Goal: Task Accomplishment & Management: Complete application form

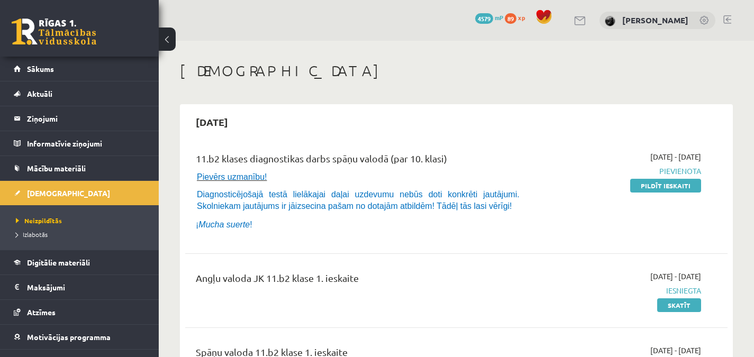
scroll to position [36, 0]
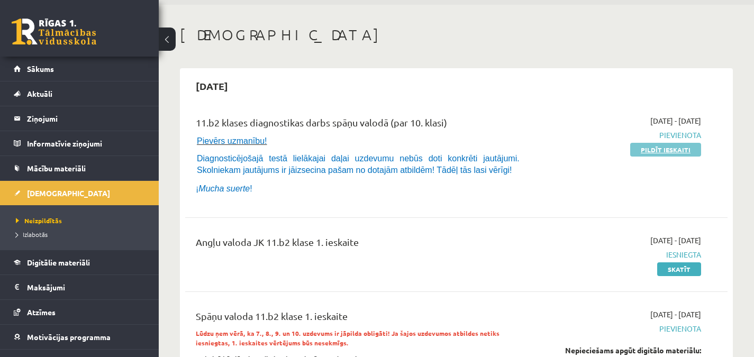
click at [663, 151] on link "Pildīt ieskaiti" at bounding box center [665, 150] width 71 height 14
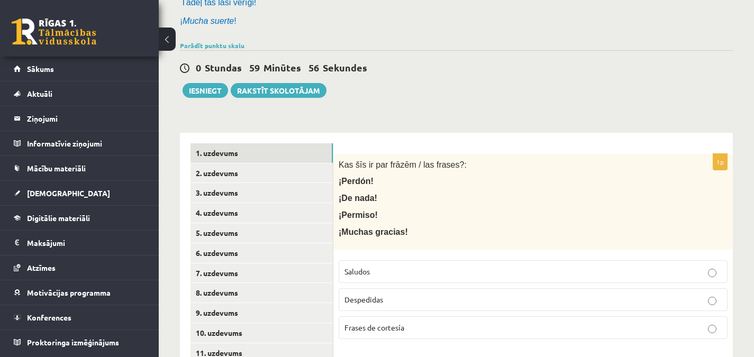
scroll to position [112, 0]
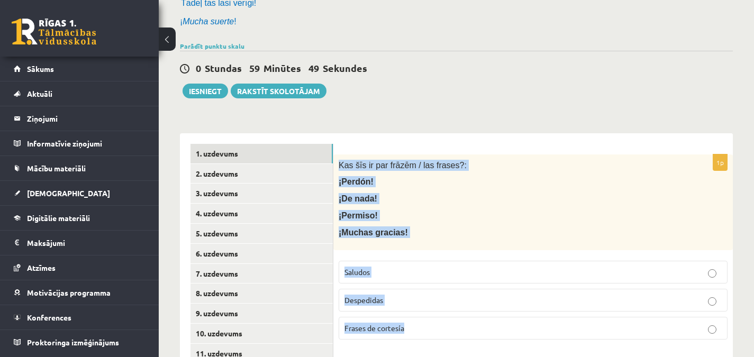
drag, startPoint x: 339, startPoint y: 165, endPoint x: 459, endPoint y: 339, distance: 211.0
click at [459, 339] on div "1p Kas šīs ir par frāzēm / las frases?: ¡Perdón! ¡De nada! ¡Permiso! ¡Muchas gr…" at bounding box center [532, 251] width 399 height 194
copy div "Kas šīs ir par frāzēm / las frases?: ¡Perdón! ¡De nada! ¡Permiso! ¡Muchas graci…"
click at [436, 326] on p "Frases de cortesía" at bounding box center [532, 328] width 377 height 11
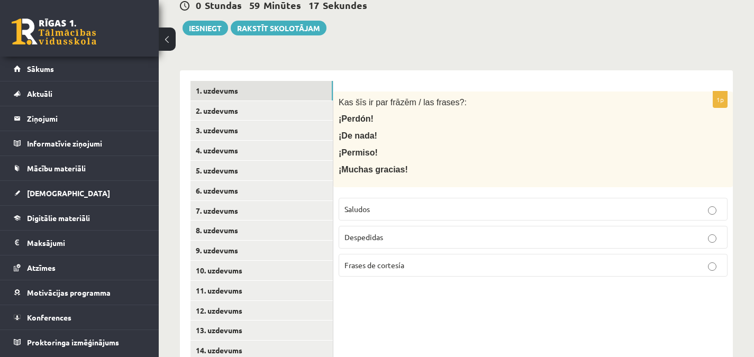
scroll to position [177, 0]
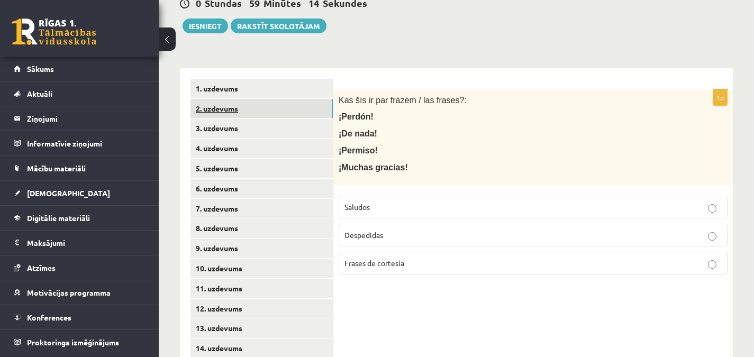
click at [300, 104] on link "2. uzdevums" at bounding box center [261, 109] width 142 height 20
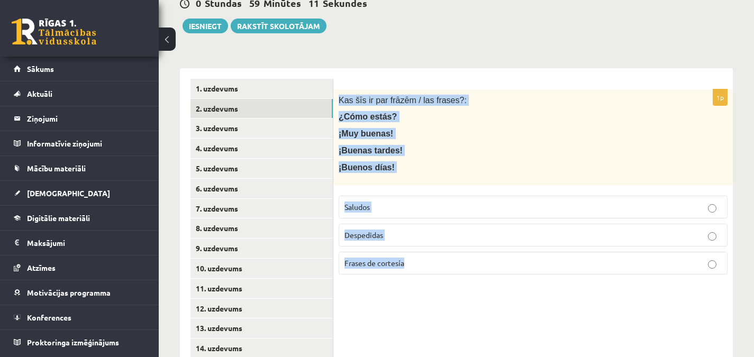
drag, startPoint x: 340, startPoint y: 99, endPoint x: 443, endPoint y: 257, distance: 188.8
click at [443, 257] on div "1p Kas šīs ir par frāzēm / las frases?: ¿Cómo estás? ¡Muy buenas! ¡Buenas tarde…" at bounding box center [532, 186] width 399 height 194
copy div "Kas šīs ir par frāzēm / las frases?: ¿Cómo estás? ¡Muy buenas! ¡Buenas tardes! …"
click at [421, 206] on p "Saludos" at bounding box center [532, 207] width 377 height 11
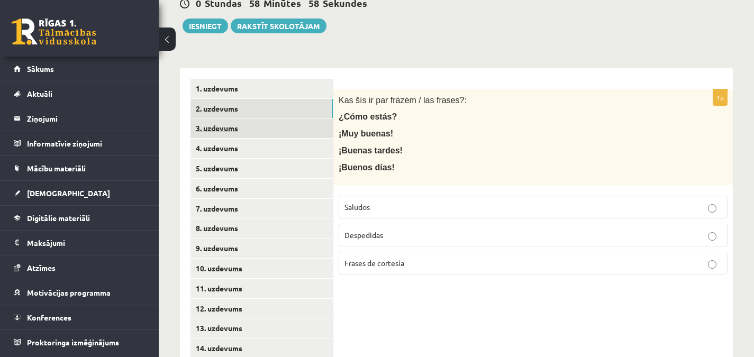
click at [281, 126] on link "3. uzdevums" at bounding box center [261, 128] width 142 height 20
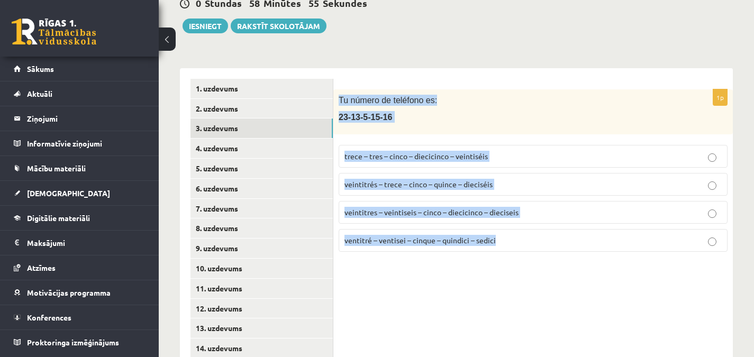
drag, startPoint x: 340, startPoint y: 97, endPoint x: 545, endPoint y: 258, distance: 260.3
click at [545, 258] on div "1p Tu número de teléfono es: [PHONE_NUMBER] trece – tres – cinco – diecicinco –…" at bounding box center [532, 174] width 399 height 171
copy div "Tu número de teléfono es: [PHONE_NUMBER] trece – tres – cinco – diecicinco – ve…"
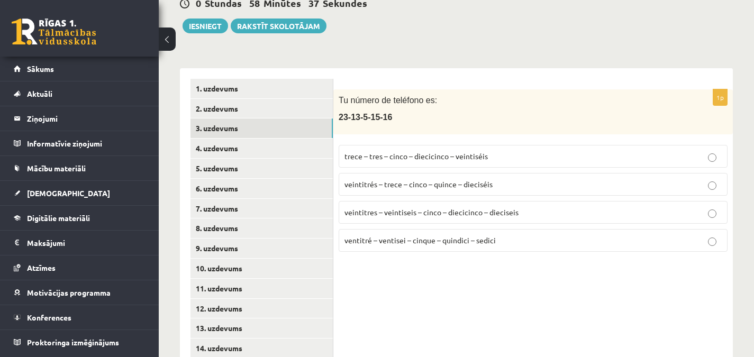
click at [430, 180] on span "veintitrés – trece – cinco – quince – dieciséis" at bounding box center [418, 184] width 148 height 10
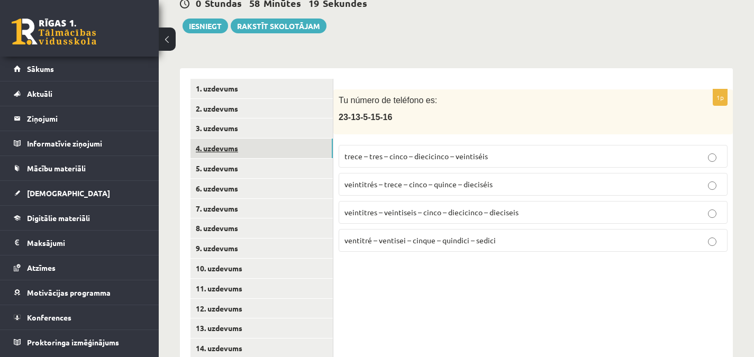
click at [253, 144] on link "4. uzdevums" at bounding box center [261, 149] width 142 height 20
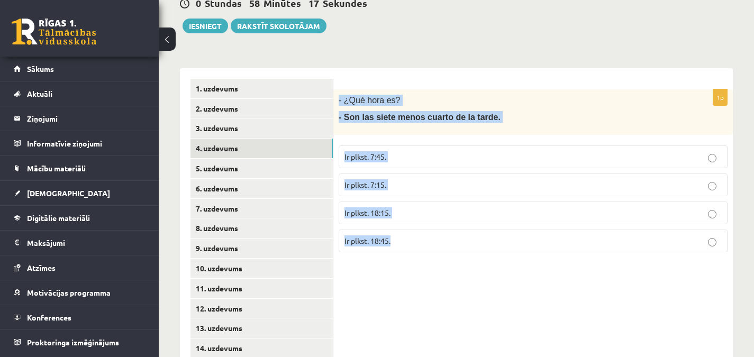
drag, startPoint x: 336, startPoint y: 99, endPoint x: 442, endPoint y: 259, distance: 191.3
click at [442, 259] on div "1p - ¿Qué hora es? - Son las siete menos cuarto de la tarde. Ir plkst. 7:45. Ir…" at bounding box center [532, 174] width 399 height 171
copy div "- ¿Qué hora es? - Son las siete menos cuarto de la tarde. Ir plkst. 7:45. Ir pl…"
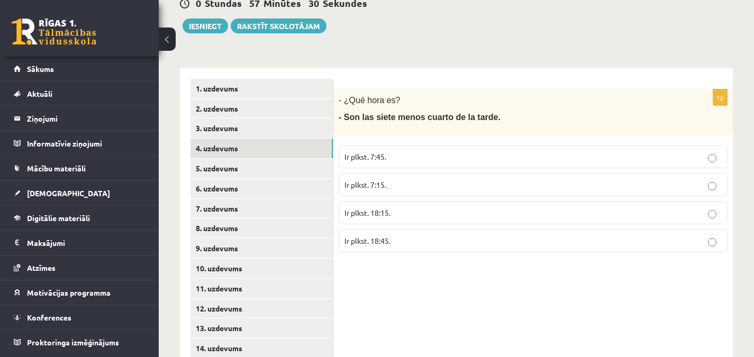
click at [412, 210] on p "Ir plkst. 18:15." at bounding box center [532, 212] width 377 height 11
click at [391, 241] on p "Ir plkst. 18:45." at bounding box center [532, 240] width 377 height 11
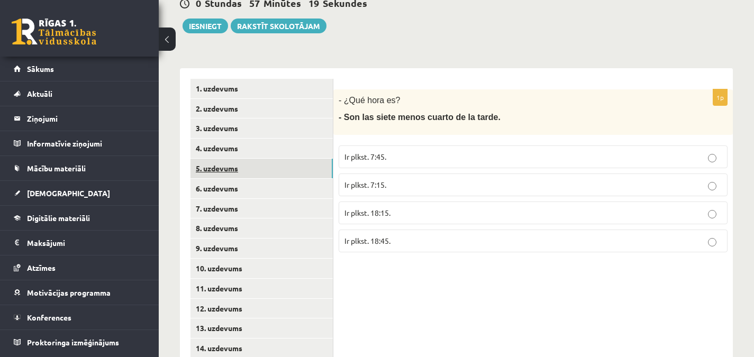
click at [263, 164] on link "5. uzdevums" at bounding box center [261, 169] width 142 height 20
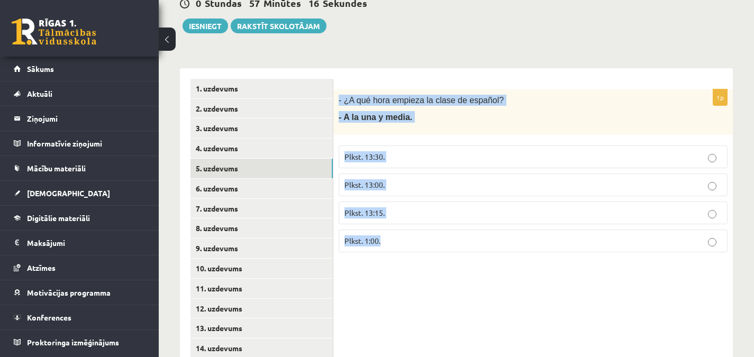
drag, startPoint x: 337, startPoint y: 98, endPoint x: 431, endPoint y: 257, distance: 184.1
click at [431, 257] on div "1p - ¿A qué hora empieza la clase de español? - A la una y media. Plkst. 13:30.…" at bounding box center [532, 174] width 399 height 171
copy div "- ¿A qué hora empieza la clase de español? - A la una y media. Plkst. 13:30. Pl…"
click at [400, 156] on p "Plkst. 13:30." at bounding box center [532, 156] width 377 height 11
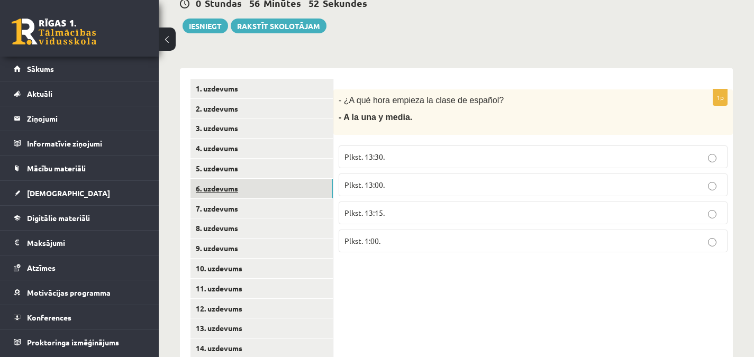
click at [290, 190] on link "6. uzdevums" at bounding box center [261, 189] width 142 height 20
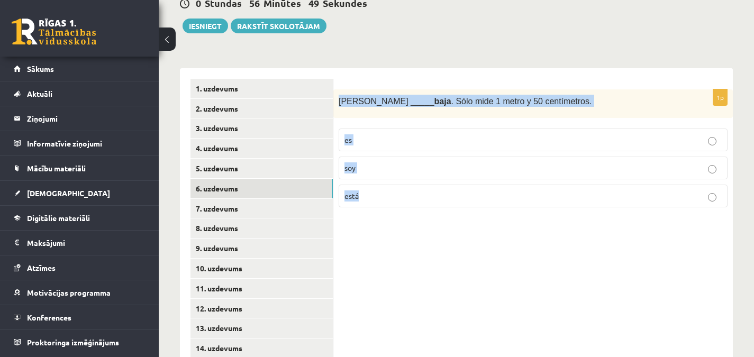
drag, startPoint x: 340, startPoint y: 98, endPoint x: 432, endPoint y: 208, distance: 142.7
click at [432, 208] on div "1p [PERSON_NAME] _____ baja . Sólo mide 1 metro y 50 centímetros. es soy está" at bounding box center [532, 152] width 399 height 127
copy div "[PERSON_NAME] _____ baja . Sólo mide 1 metro y 50 centímetros. es soy está"
click at [367, 137] on p "es" at bounding box center [532, 139] width 377 height 11
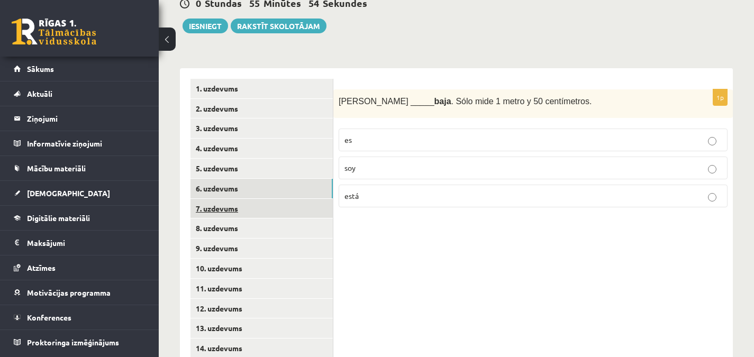
click at [315, 212] on link "7. uzdevums" at bounding box center [261, 209] width 142 height 20
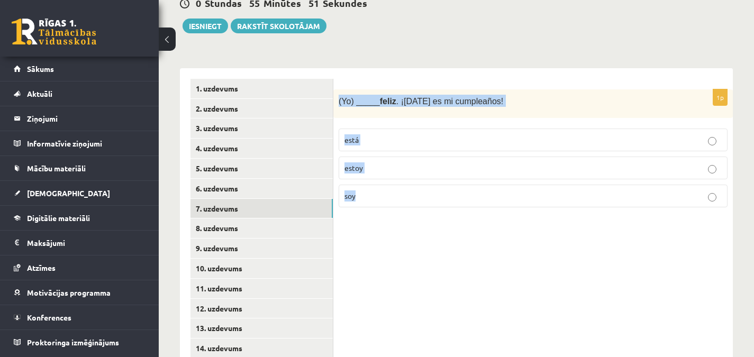
drag, startPoint x: 339, startPoint y: 97, endPoint x: 408, endPoint y: 196, distance: 120.8
click at [408, 196] on div "1p (Yo) _____ feliz . ¡[DATE] es mi cumpleaños! está estoy soy" at bounding box center [532, 152] width 399 height 127
copy div "(Yo) _____ feliz . ¡[DATE] es mi cumpleaños! está estoy soy"
click at [384, 167] on p "estoy" at bounding box center [532, 167] width 377 height 11
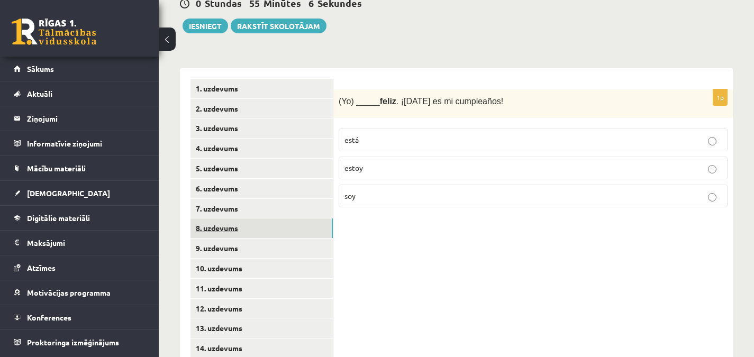
click at [294, 232] on link "8. uzdevums" at bounding box center [261, 228] width 142 height 20
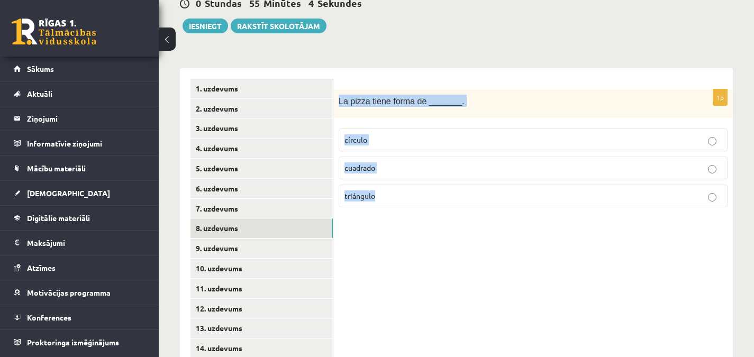
drag, startPoint x: 339, startPoint y: 99, endPoint x: 423, endPoint y: 209, distance: 138.8
click at [423, 209] on div "1p La pizza tiene forma de _______. círculo cuadrado triángulo" at bounding box center [532, 152] width 399 height 127
copy div "La pizza tiene forma de _______. círculo cuadrado triángulo"
click at [384, 138] on p "círculo" at bounding box center [532, 139] width 377 height 11
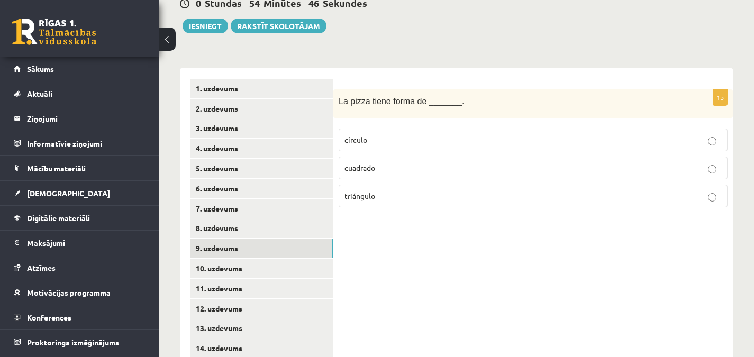
click at [326, 246] on link "9. uzdevums" at bounding box center [261, 249] width 142 height 20
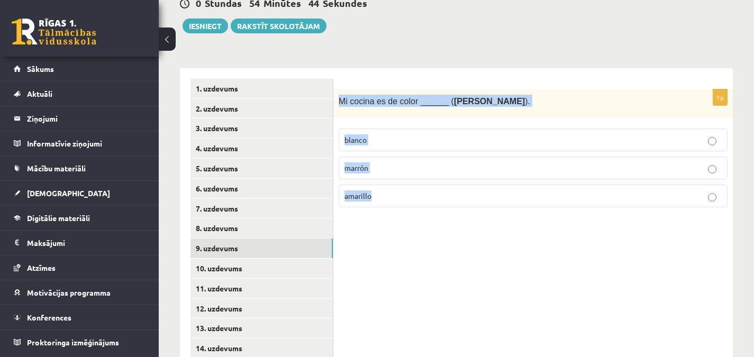
drag, startPoint x: 338, startPoint y: 98, endPoint x: 410, endPoint y: 193, distance: 119.3
click at [410, 193] on div "1p Mi cocina es de color ______ ( [PERSON_NAME] ). blanco marrón amarillo" at bounding box center [532, 152] width 399 height 127
copy div "Mi cocina es de color ______ ( [PERSON_NAME] ). blanco marrón amarillo"
click at [380, 170] on p "marrón" at bounding box center [532, 167] width 377 height 11
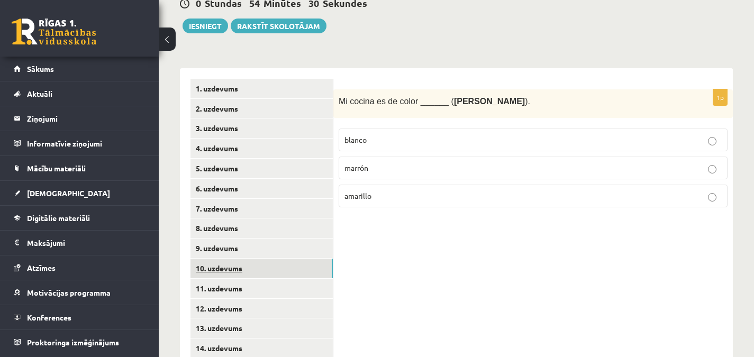
click at [321, 269] on link "10. uzdevums" at bounding box center [261, 269] width 142 height 20
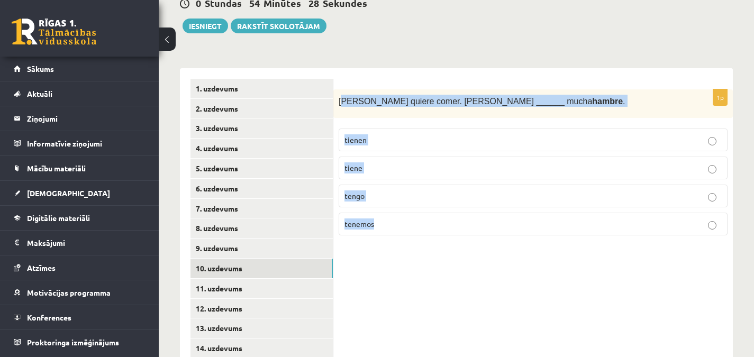
drag, startPoint x: 341, startPoint y: 101, endPoint x: 436, endPoint y: 231, distance: 161.6
click at [436, 231] on div "1p [PERSON_NAME] quiere comer. [PERSON_NAME] ______ mucha hambre . tienen tiene…" at bounding box center [532, 166] width 399 height 155
copy div "edro quiere comer. [PERSON_NAME] ______ mucha hambre . tienen tiene tengo tenem…"
click at [384, 167] on p "tiene" at bounding box center [532, 167] width 377 height 11
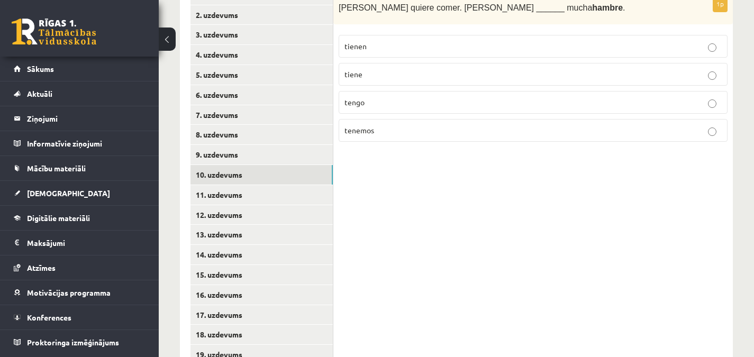
scroll to position [273, 0]
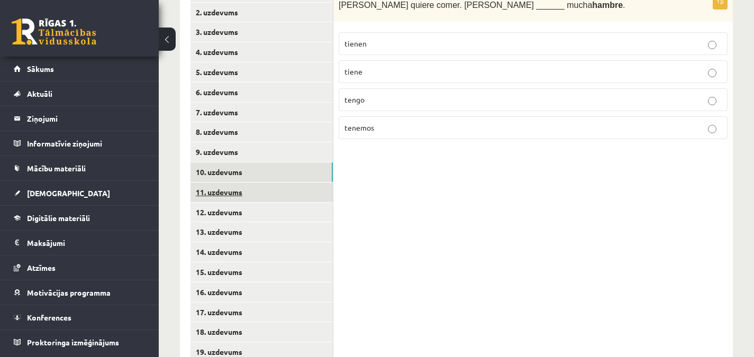
click at [313, 192] on link "11. uzdevums" at bounding box center [261, 192] width 142 height 20
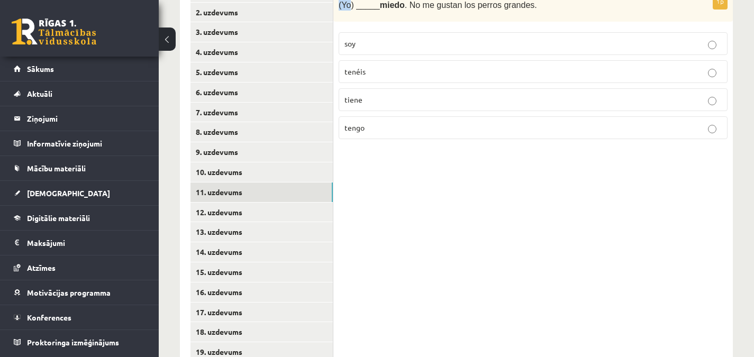
scroll to position [272, 0]
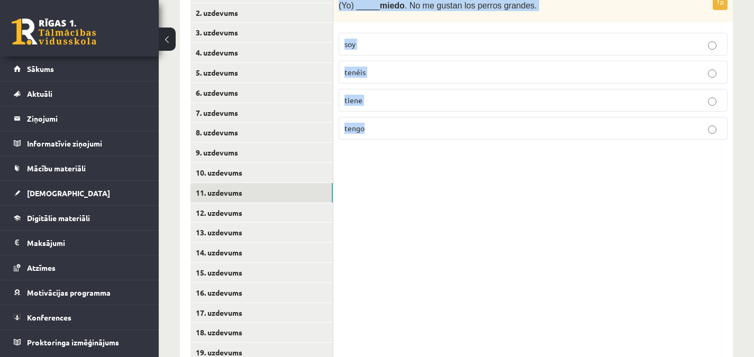
drag, startPoint x: 339, startPoint y: 2, endPoint x: 414, endPoint y: 130, distance: 148.7
click at [414, 130] on div "1p (Yo) _____ miedo . No me gustan los perros grandes. soy tenéis tiene tengo" at bounding box center [532, 71] width 399 height 155
click at [369, 127] on p "tengo" at bounding box center [532, 128] width 377 height 11
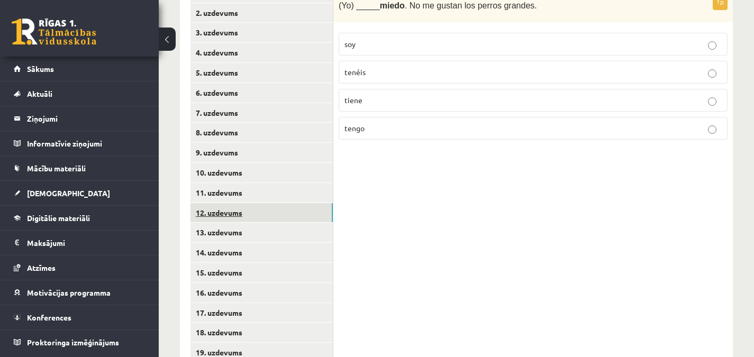
click at [293, 211] on link "12. uzdevums" at bounding box center [261, 213] width 142 height 20
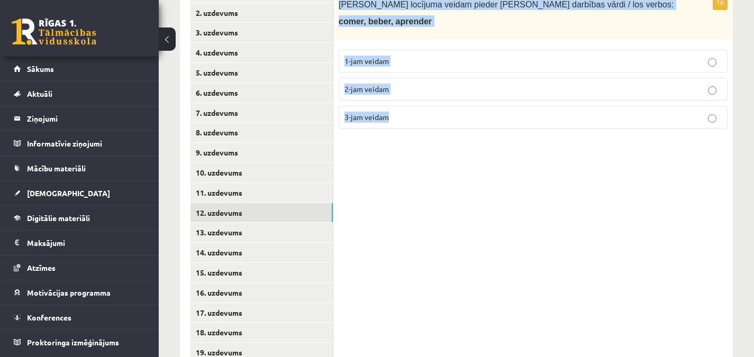
drag, startPoint x: 338, startPoint y: 4, endPoint x: 448, endPoint y: 124, distance: 162.9
click at [448, 124] on div "1p [PERSON_NAME] locījuma veidam pieder [PERSON_NAME] darbības vārdi / los verb…" at bounding box center [532, 65] width 399 height 143
click at [405, 88] on p "2-jam veidam" at bounding box center [532, 89] width 377 height 11
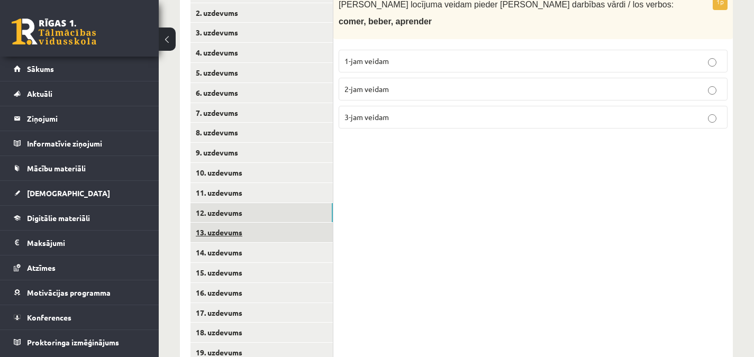
click at [304, 233] on link "13. uzdevums" at bounding box center [261, 233] width 142 height 20
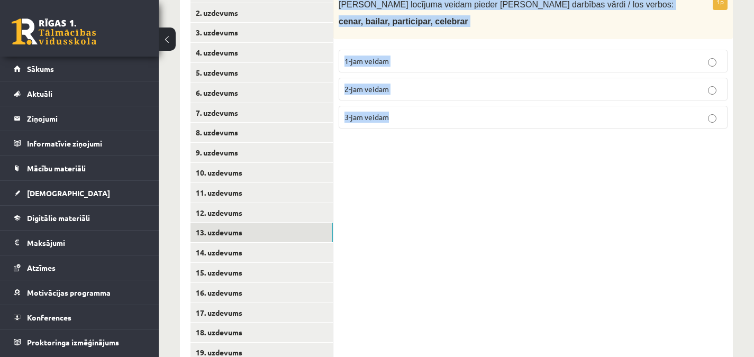
drag, startPoint x: 339, startPoint y: 3, endPoint x: 411, endPoint y: 125, distance: 142.1
click at [411, 125] on div "1p [PERSON_NAME] locījuma veidam pieder [PERSON_NAME] darbības vārdi / los verb…" at bounding box center [532, 65] width 399 height 143
click at [416, 56] on p "1-jam veidam" at bounding box center [532, 61] width 377 height 11
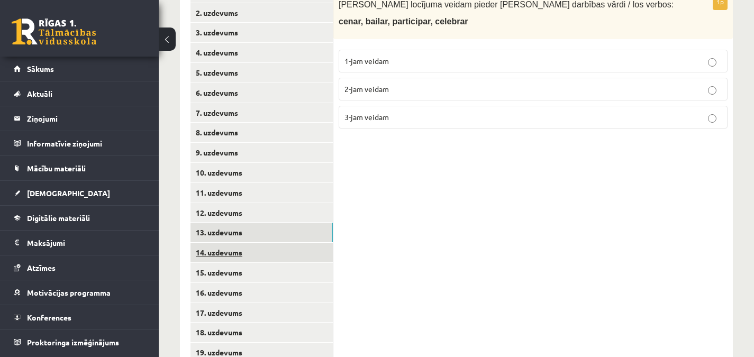
click at [302, 252] on link "14. uzdevums" at bounding box center [261, 253] width 142 height 20
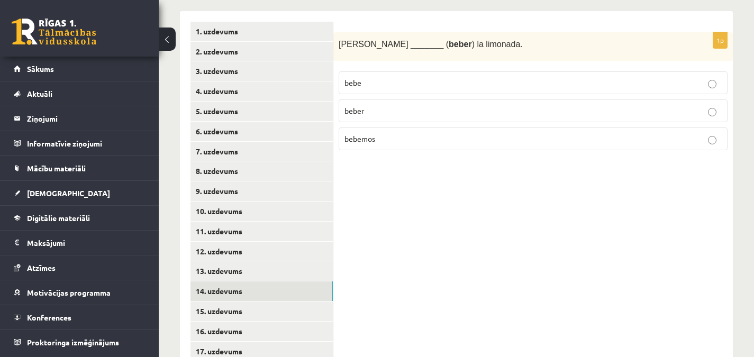
scroll to position [234, 0]
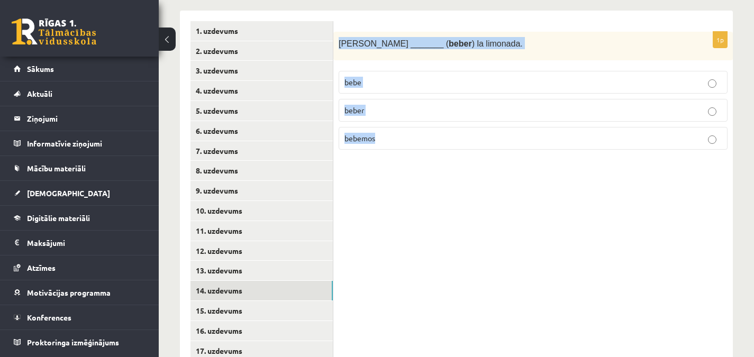
drag, startPoint x: 340, startPoint y: 41, endPoint x: 395, endPoint y: 131, distance: 105.2
click at [395, 131] on div "1p [PERSON_NAME] _______ ( beber ) la limonada. [PERSON_NAME] bebemos" at bounding box center [532, 95] width 399 height 127
click at [377, 83] on p "bebe" at bounding box center [532, 82] width 377 height 11
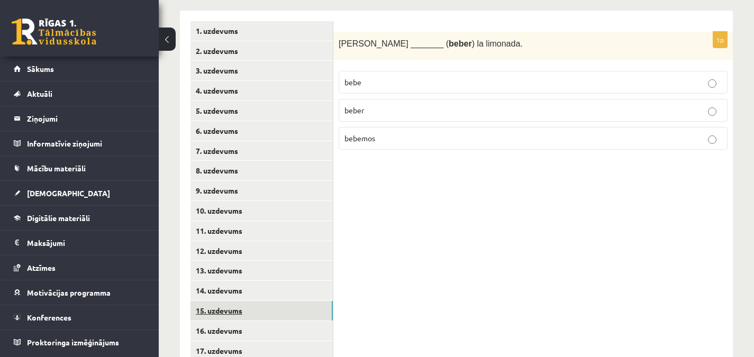
click at [267, 314] on link "15. uzdevums" at bounding box center [261, 311] width 142 height 20
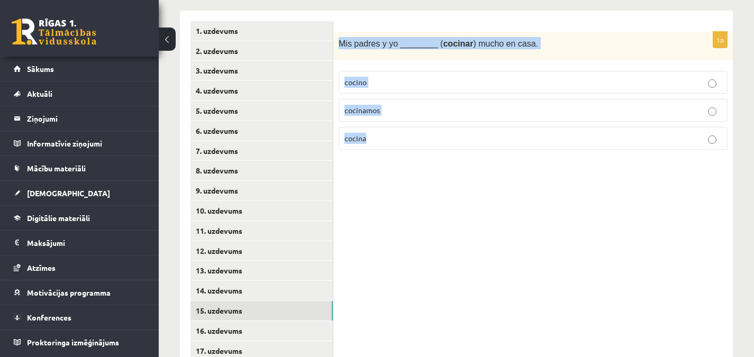
drag, startPoint x: 340, startPoint y: 42, endPoint x: 415, endPoint y: 139, distance: 121.8
click at [415, 139] on div "1p Mis padres y yo ________ ( cocinar ) mucho en casa. [GEOGRAPHIC_DATA] cocina…" at bounding box center [532, 95] width 399 height 127
click at [391, 109] on p "cocinamos" at bounding box center [532, 110] width 377 height 11
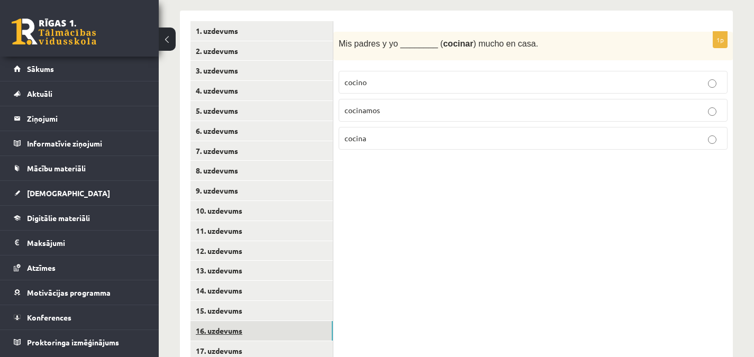
click at [315, 326] on link "16. uzdevums" at bounding box center [261, 331] width 142 height 20
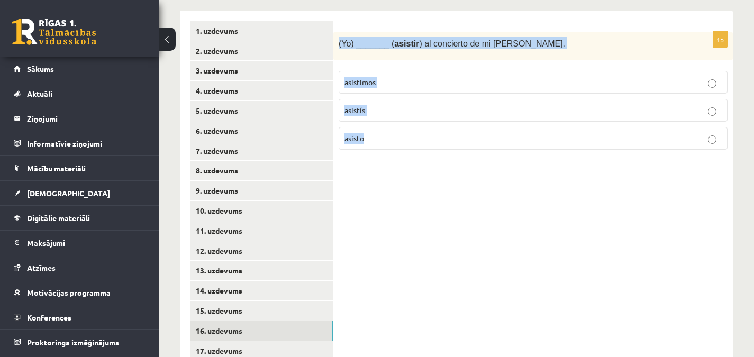
drag, startPoint x: 337, startPoint y: 42, endPoint x: 398, endPoint y: 140, distance: 114.5
click at [398, 140] on div "1p (Yo) _______ ( asistir ) al concierto de mi [PERSON_NAME]. asistimos asistís…" at bounding box center [532, 95] width 399 height 127
click at [380, 139] on p "asisto" at bounding box center [532, 138] width 377 height 11
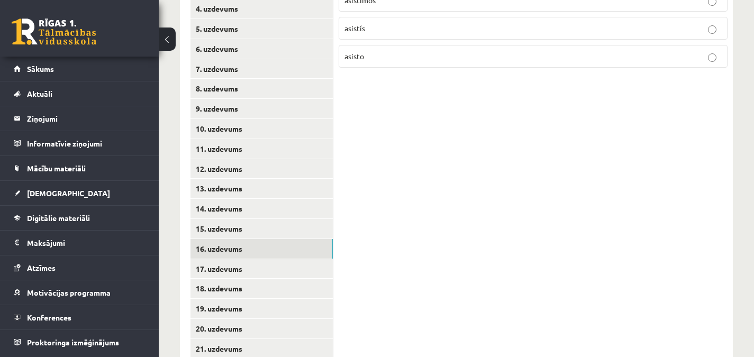
scroll to position [323, 0]
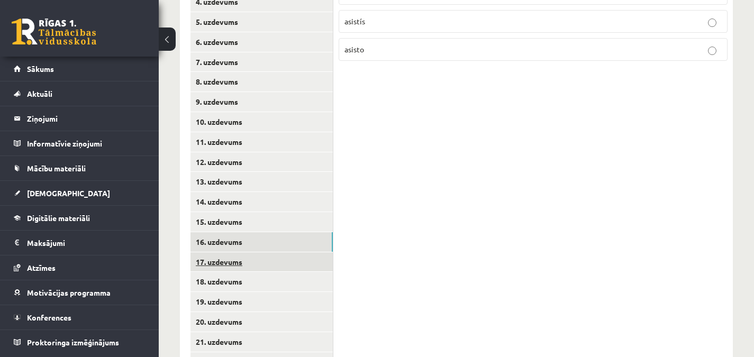
click at [320, 262] on link "17. uzdevums" at bounding box center [261, 262] width 142 height 20
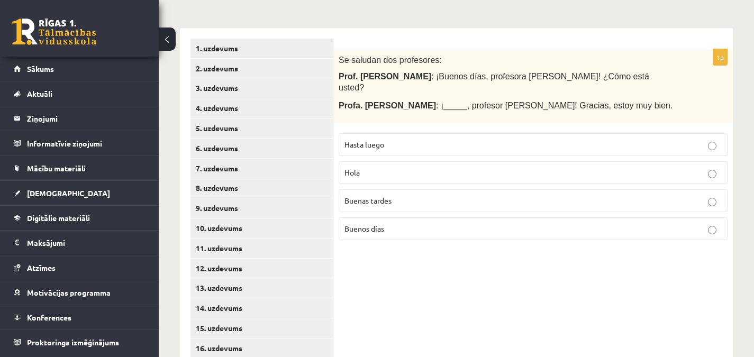
scroll to position [216, 0]
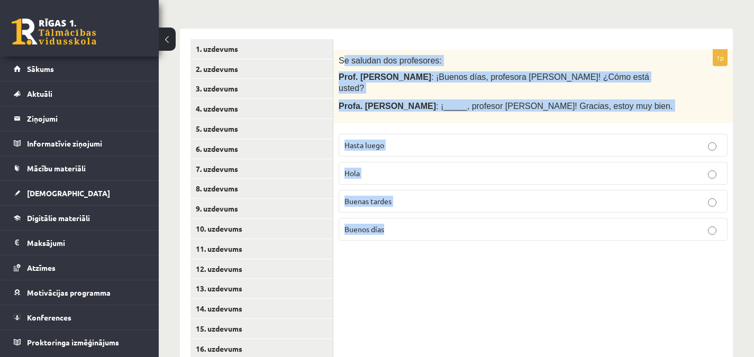
drag, startPoint x: 341, startPoint y: 60, endPoint x: 600, endPoint y: 234, distance: 312.9
click at [600, 234] on div "1p Se saludan dos profesores: Prof. [PERSON_NAME] : ¡Buenos días, profesora [PE…" at bounding box center [532, 149] width 399 height 199
click at [407, 242] on div "1p Se saludan dos profesores: Prof. [PERSON_NAME] : ¡Buenos días, profesora [PE…" at bounding box center [532, 339] width 399 height 621
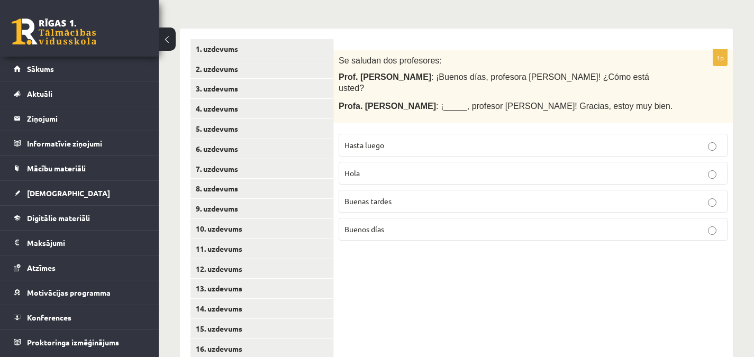
click at [391, 224] on p "Buenos días" at bounding box center [532, 229] width 377 height 11
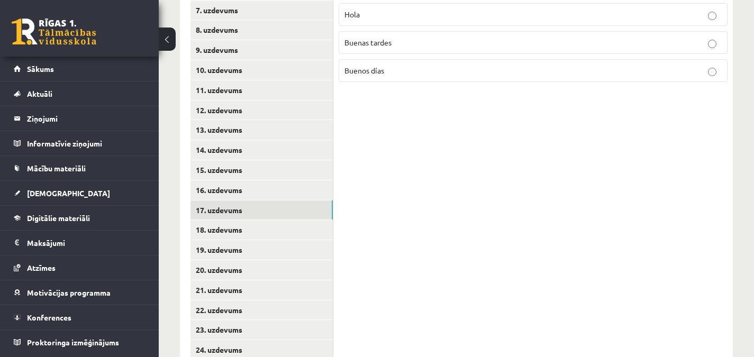
scroll to position [372, 0]
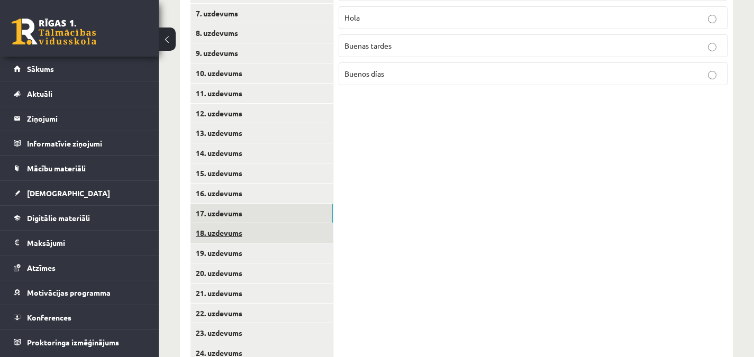
click at [318, 233] on link "18. uzdevums" at bounding box center [261, 233] width 142 height 20
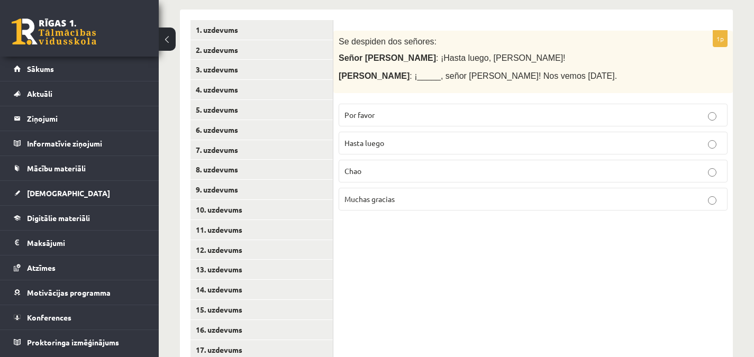
scroll to position [227, 0]
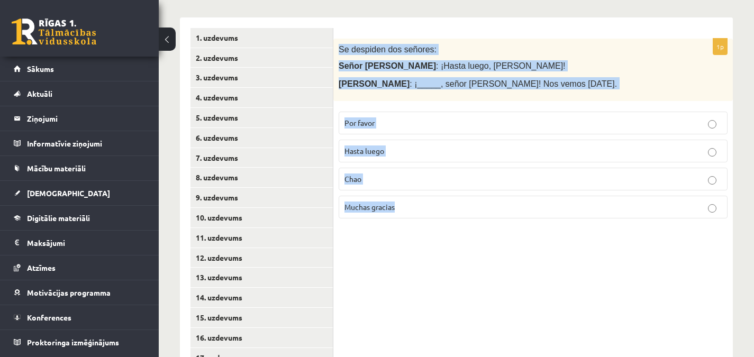
drag, startPoint x: 339, startPoint y: 47, endPoint x: 486, endPoint y: 218, distance: 226.6
click at [486, 218] on div "1p Se despiden dos señores: Señor [PERSON_NAME] : ¡Hasta luego, [PERSON_NAME]! …" at bounding box center [532, 133] width 399 height 189
click at [410, 149] on p "Hasta luego" at bounding box center [532, 150] width 377 height 11
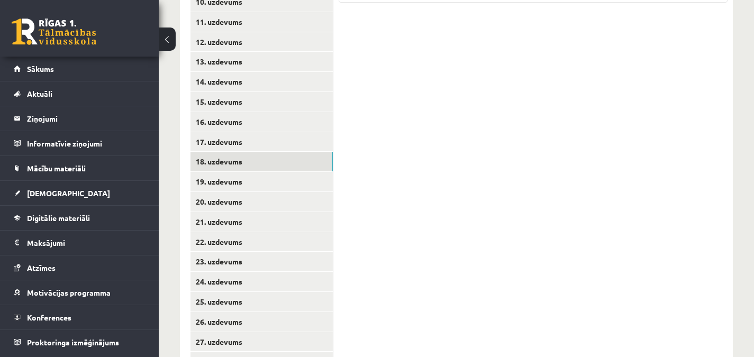
scroll to position [437, 0]
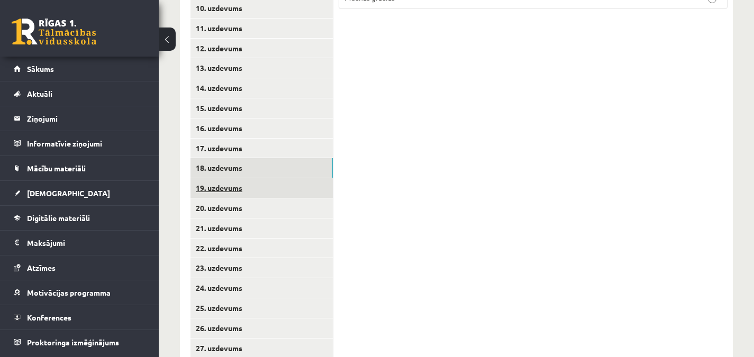
click at [320, 187] on link "19. uzdevums" at bounding box center [261, 188] width 142 height 20
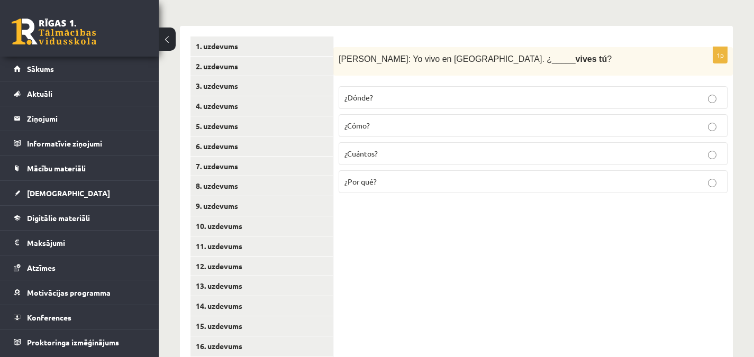
scroll to position [207, 0]
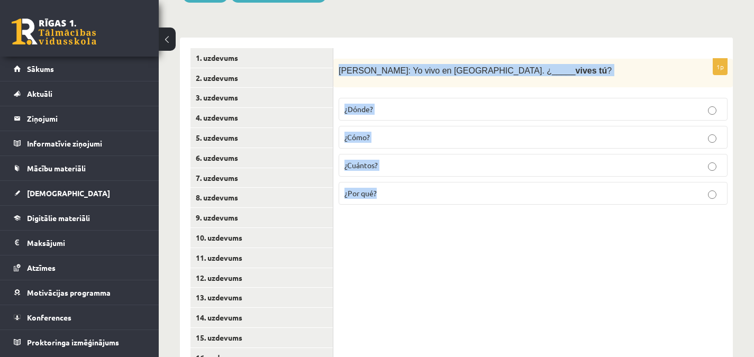
drag, startPoint x: 339, startPoint y: 70, endPoint x: 412, endPoint y: 200, distance: 149.9
click at [412, 200] on div "1p [PERSON_NAME]: Yo vivo en [GEOGRAPHIC_DATA]. ¿_____ vives tú ? ¿Dónde? ¿Cómo…" at bounding box center [532, 136] width 399 height 155
click at [390, 105] on p "¿Dónde?" at bounding box center [532, 109] width 377 height 11
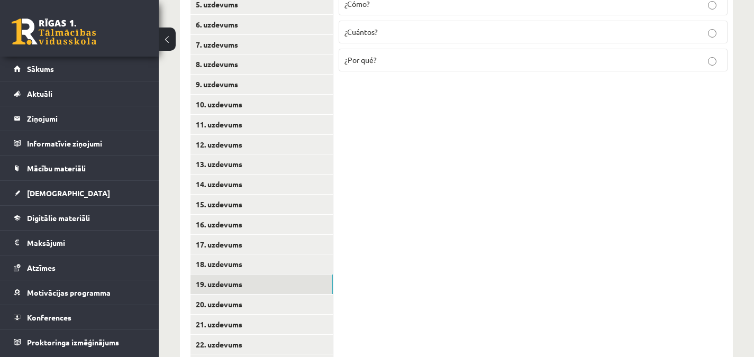
scroll to position [368, 0]
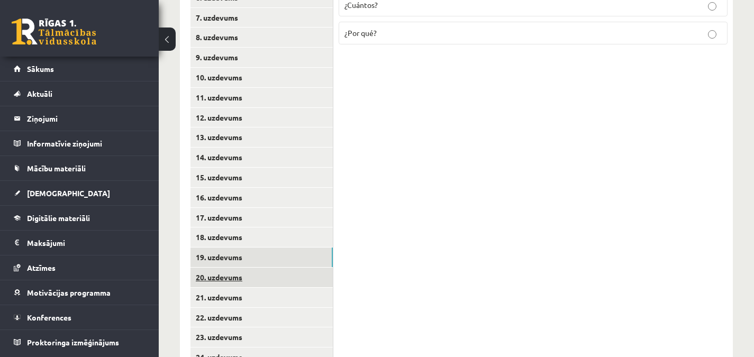
click at [322, 276] on link "20. uzdevums" at bounding box center [261, 278] width 142 height 20
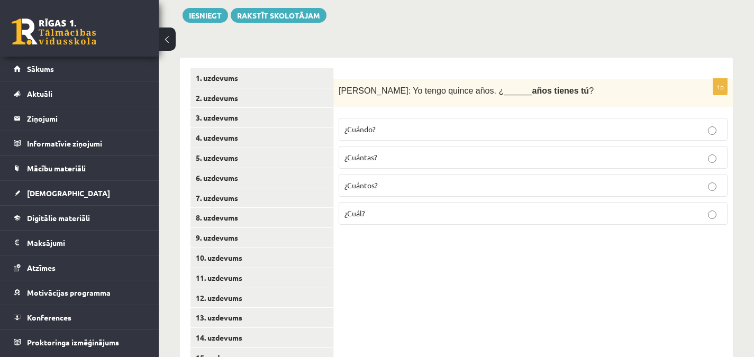
scroll to position [184, 0]
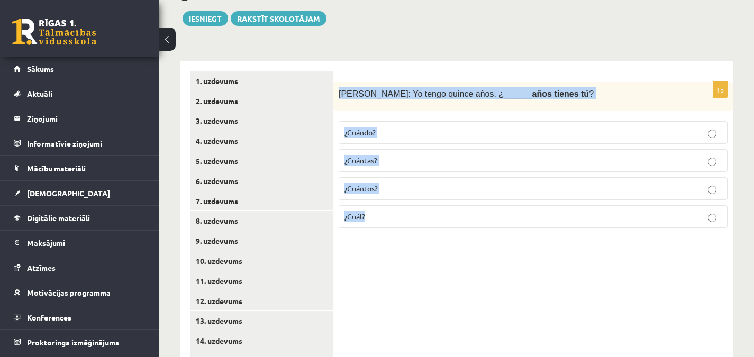
drag, startPoint x: 337, startPoint y: 93, endPoint x: 395, endPoint y: 225, distance: 144.1
click at [395, 225] on div "1p [PERSON_NAME]: Yo tengo quince años. ¿______ años tienes tú ? ¿Cuándo? ¿Cuán…" at bounding box center [532, 159] width 399 height 155
click at [389, 191] on p "¿Cuántos?" at bounding box center [532, 188] width 377 height 11
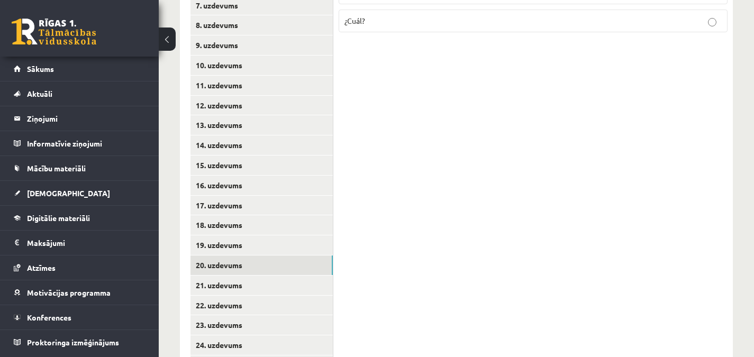
scroll to position [384, 0]
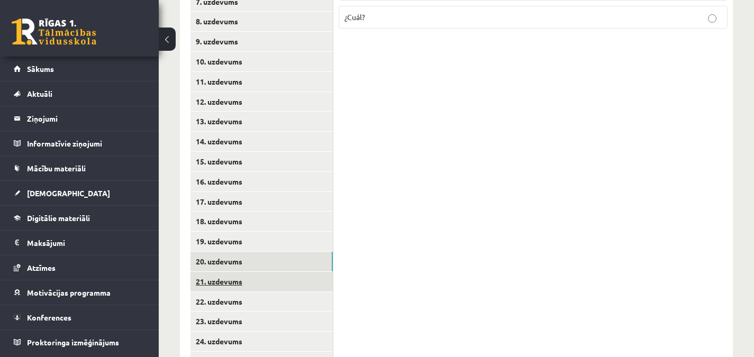
click at [295, 278] on link "21. uzdevums" at bounding box center [261, 282] width 142 height 20
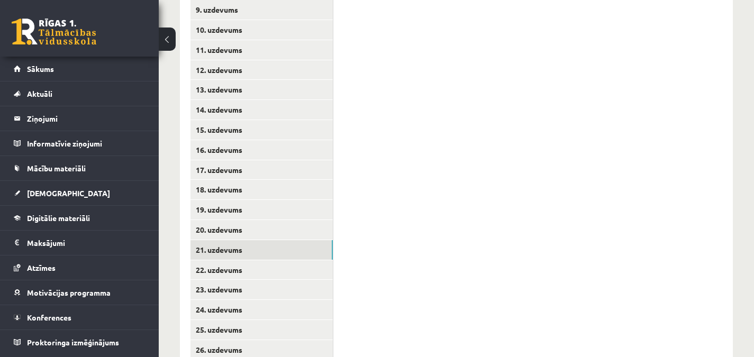
scroll to position [419, 0]
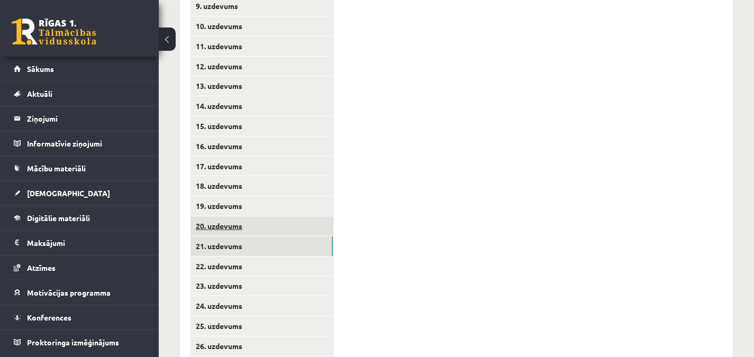
click at [322, 222] on link "20. uzdevums" at bounding box center [261, 226] width 142 height 20
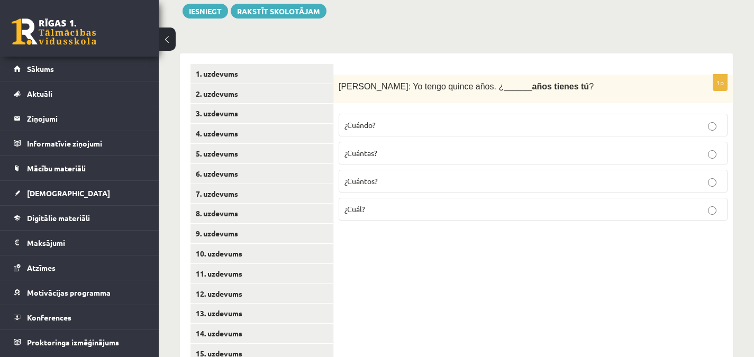
scroll to position [192, 0]
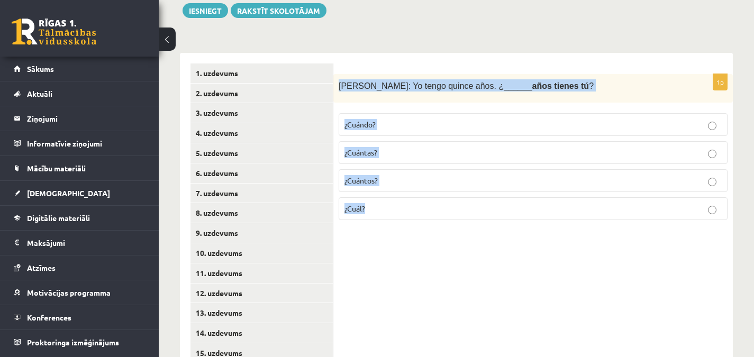
drag, startPoint x: 339, startPoint y: 85, endPoint x: 439, endPoint y: 214, distance: 163.7
click at [439, 214] on div "1p [PERSON_NAME]: Yo tengo quince años. ¿______ años tienes tú ? ¿Cuándo? ¿Cuán…" at bounding box center [532, 151] width 399 height 155
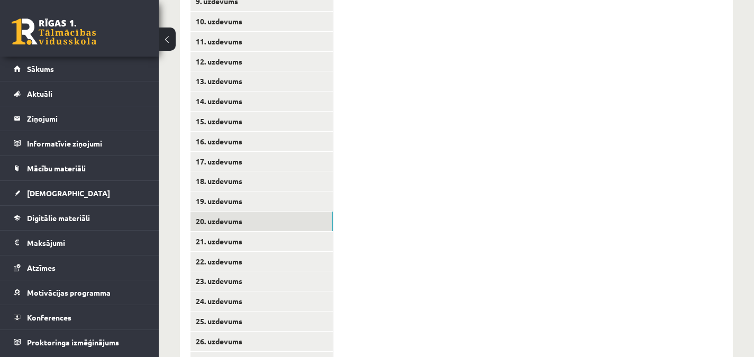
scroll to position [425, 0]
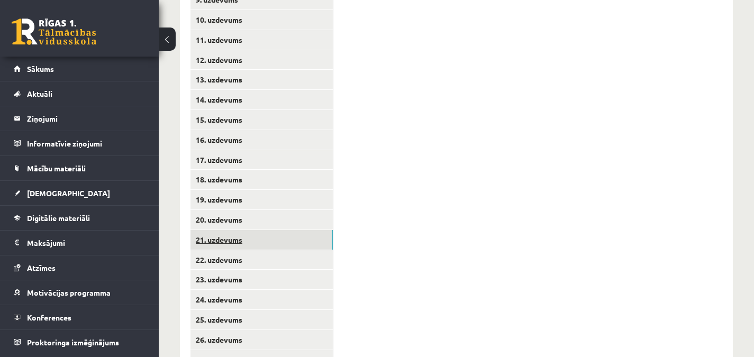
click at [303, 239] on link "21. uzdevums" at bounding box center [261, 240] width 142 height 20
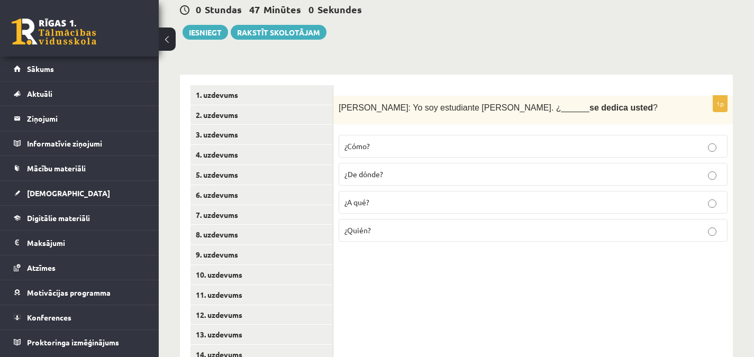
scroll to position [171, 0]
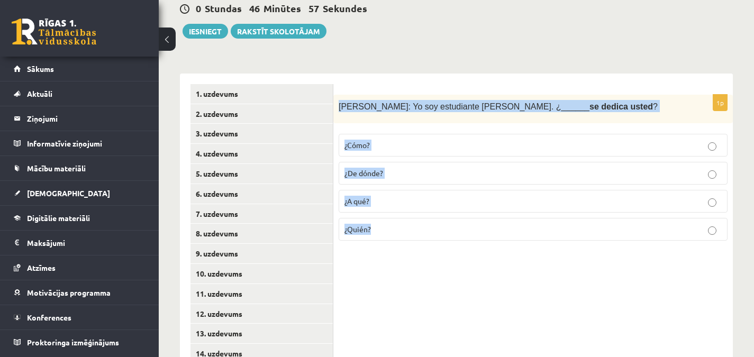
drag, startPoint x: 339, startPoint y: 105, endPoint x: 402, endPoint y: 236, distance: 145.7
click at [402, 236] on div "1p [PERSON_NAME]: Yo soy estudiante [PERSON_NAME][DEMOGRAPHIC_DATA]. ¿______ se…" at bounding box center [532, 172] width 399 height 155
click at [434, 58] on div "11.b2 klases diagnostikas darbs spāņu valodā (par 10. klasi) , [PERSON_NAME] (1…" at bounding box center [456, 292] width 595 height 846
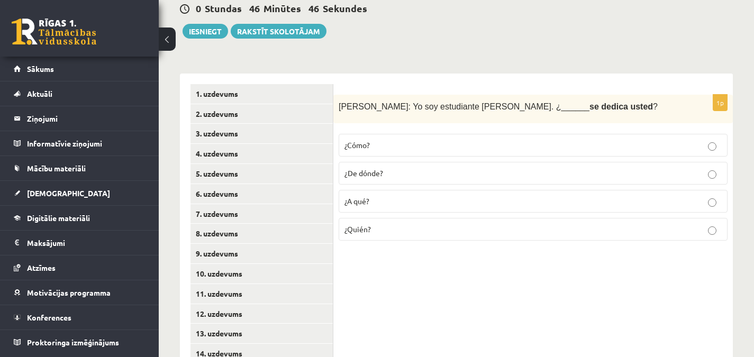
click at [399, 195] on label "¿A qué?" at bounding box center [533, 201] width 389 height 23
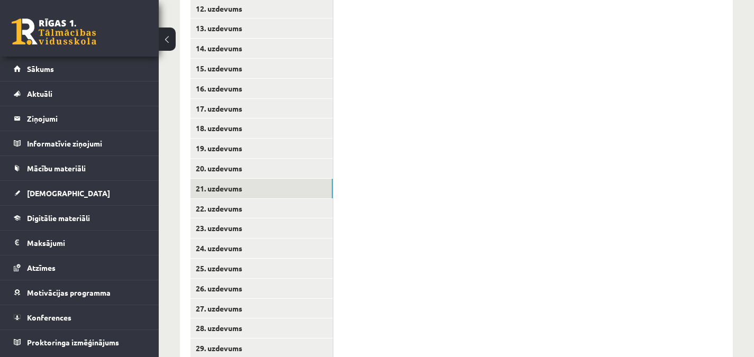
scroll to position [479, 0]
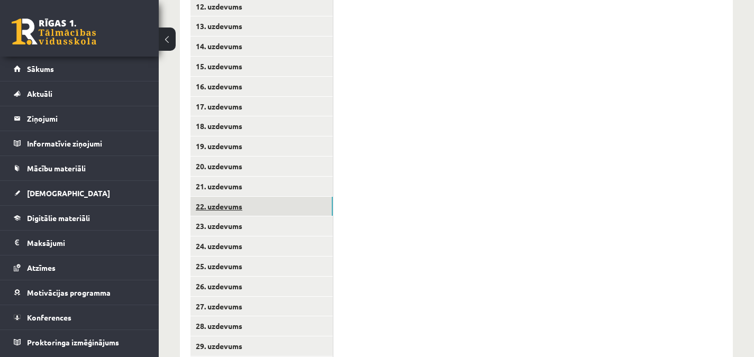
click at [289, 210] on link "22. uzdevums" at bounding box center [261, 207] width 142 height 20
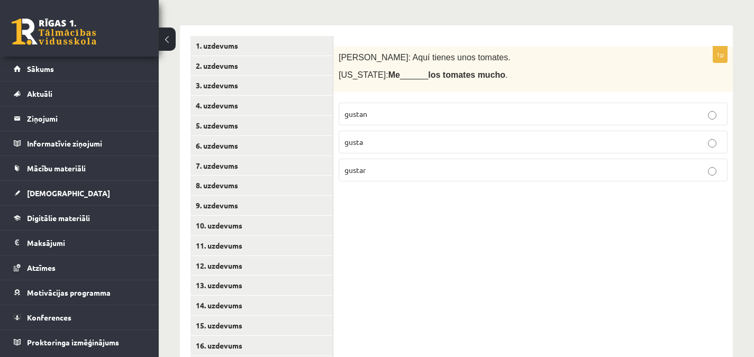
scroll to position [212, 0]
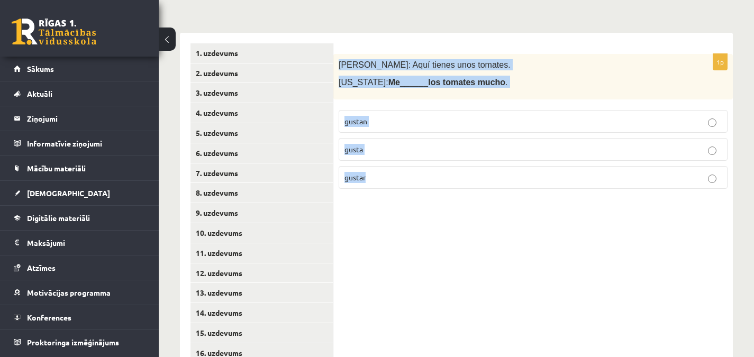
drag, startPoint x: 339, startPoint y: 63, endPoint x: 425, endPoint y: 188, distance: 152.2
click at [425, 188] on div "1p [PERSON_NAME]: Aquí tienes unos tomates. [US_STATE]: Me ______ los tomates m…" at bounding box center [532, 125] width 399 height 143
click at [386, 120] on p "gustan" at bounding box center [532, 121] width 377 height 11
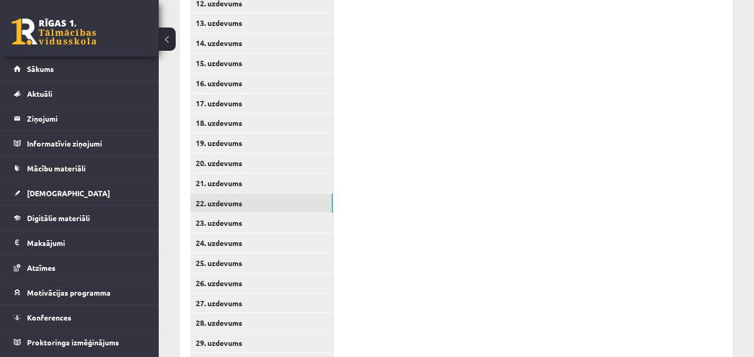
scroll to position [483, 0]
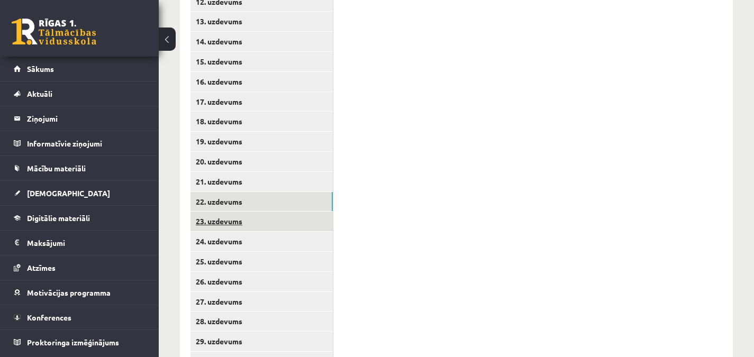
click at [304, 223] on link "23. uzdevums" at bounding box center [261, 222] width 142 height 20
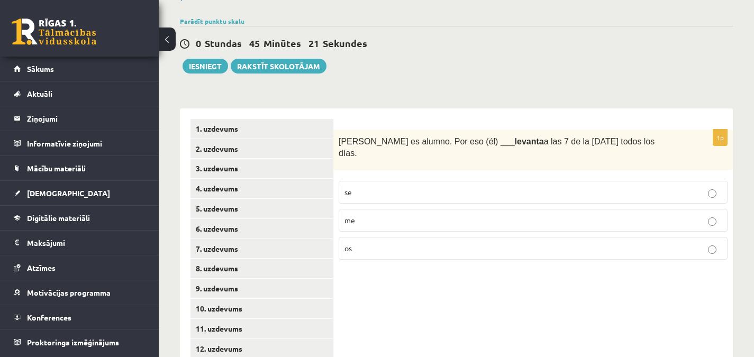
scroll to position [134, 0]
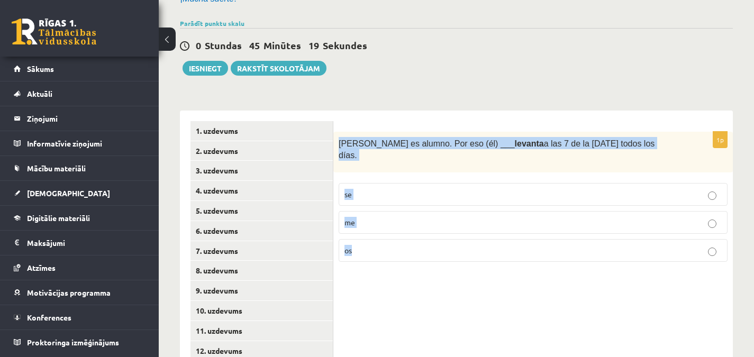
drag, startPoint x: 340, startPoint y: 145, endPoint x: 405, endPoint y: 251, distance: 124.2
click at [405, 251] on div "1p [PERSON_NAME] es alumno. Por eso (él) ___ levanta a las 7 de la [DATE] todos…" at bounding box center [532, 201] width 399 height 139
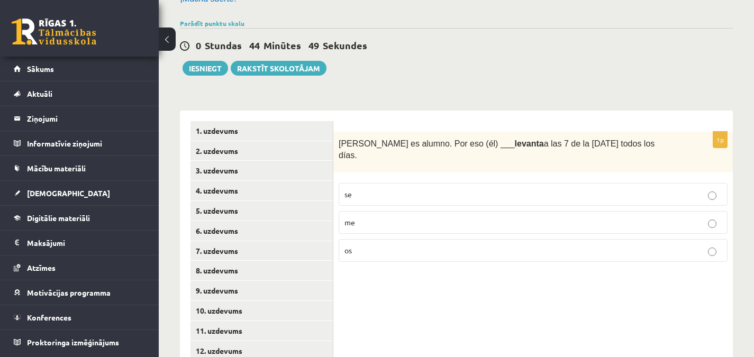
click at [455, 189] on p "se" at bounding box center [532, 194] width 377 height 11
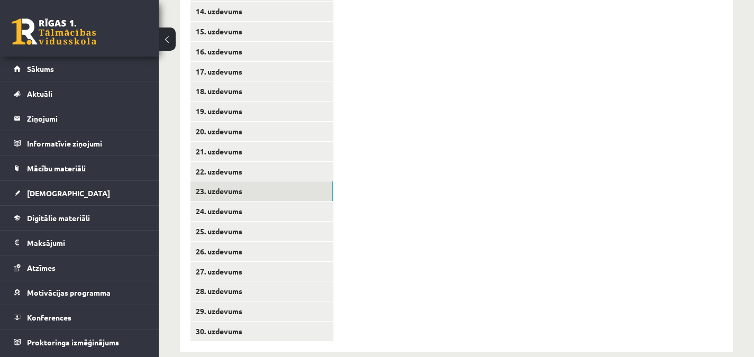
scroll to position [522, 0]
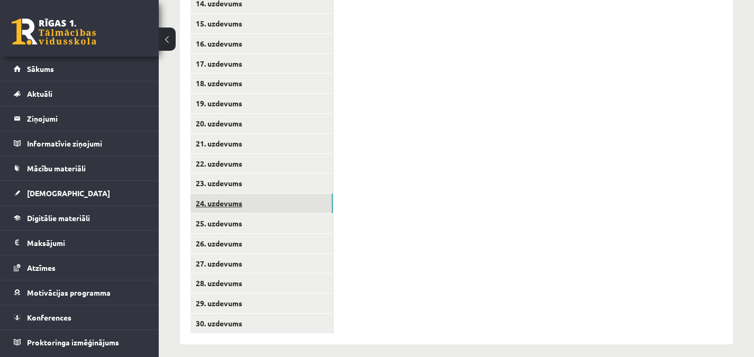
click at [328, 203] on link "24. uzdevums" at bounding box center [261, 204] width 142 height 20
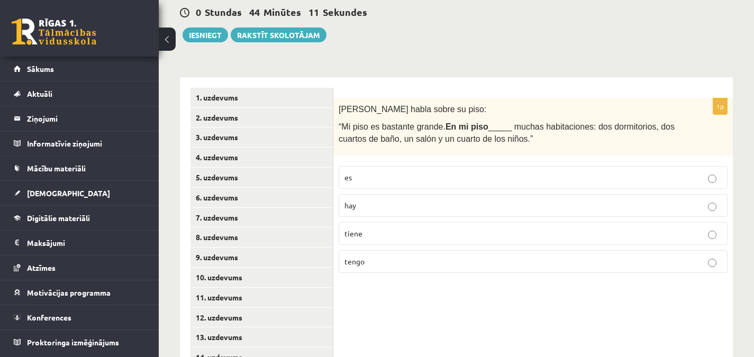
scroll to position [168, 0]
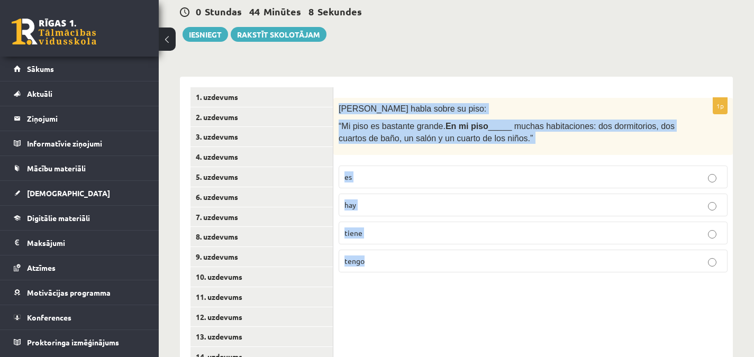
drag, startPoint x: 340, startPoint y: 107, endPoint x: 417, endPoint y: 257, distance: 168.7
click at [417, 257] on div "1p [PERSON_NAME] habla sobre su piso: “Mi piso es bastante grande. En mi piso _…" at bounding box center [532, 189] width 399 height 183
click at [373, 207] on p "hay" at bounding box center [532, 204] width 377 height 11
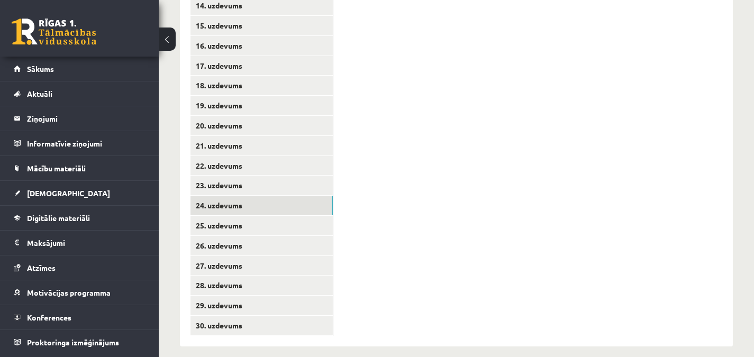
scroll to position [526, 0]
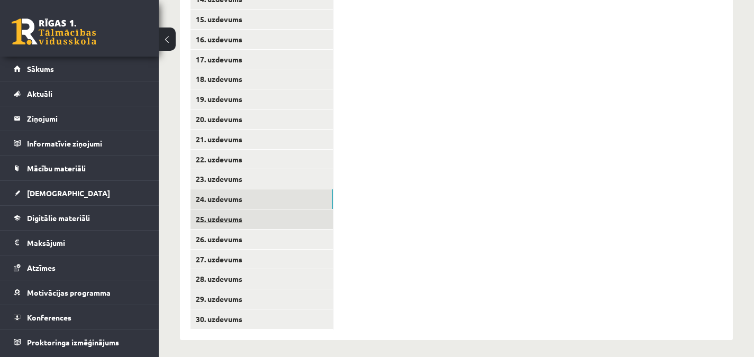
click at [313, 220] on link "25. uzdevums" at bounding box center [261, 219] width 142 height 20
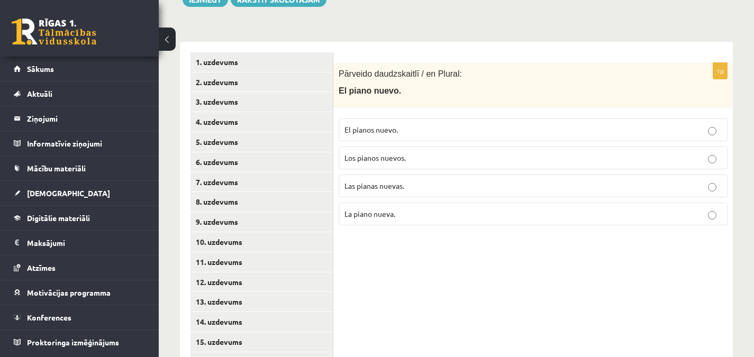
scroll to position [197, 0]
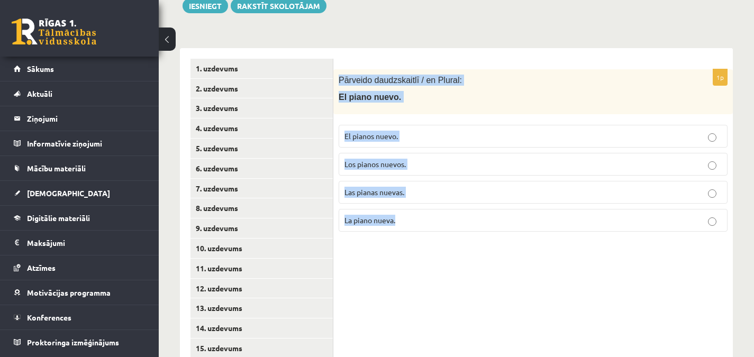
drag, startPoint x: 339, startPoint y: 78, endPoint x: 430, endPoint y: 231, distance: 178.4
click at [430, 231] on div "1p Pārveido daudzskaitlī / en Plural: El piano nuevo. El pianos nuevo. Los pian…" at bounding box center [532, 154] width 399 height 171
click at [415, 167] on p "Los pianos nuevos." at bounding box center [532, 164] width 377 height 11
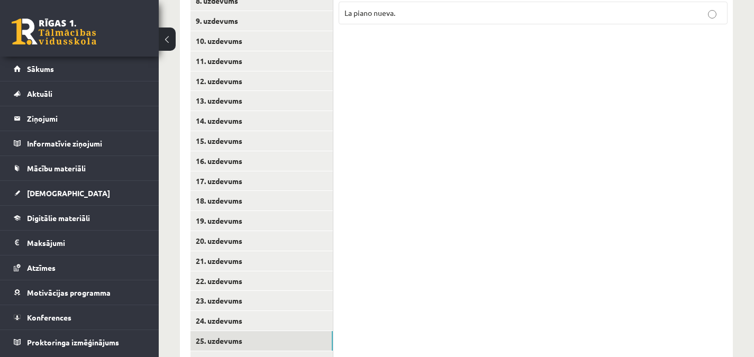
scroll to position [530, 0]
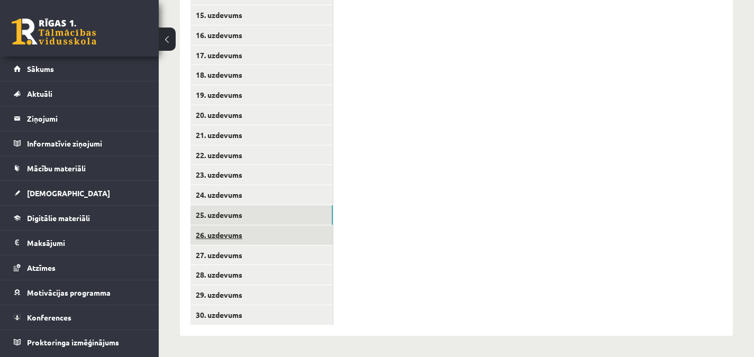
click at [320, 230] on link "26. uzdevums" at bounding box center [261, 235] width 142 height 20
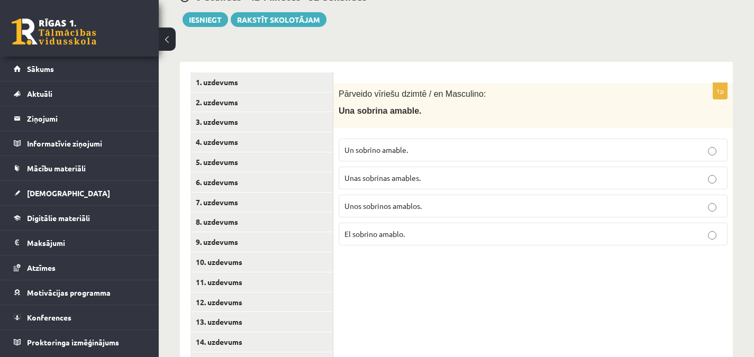
scroll to position [182, 0]
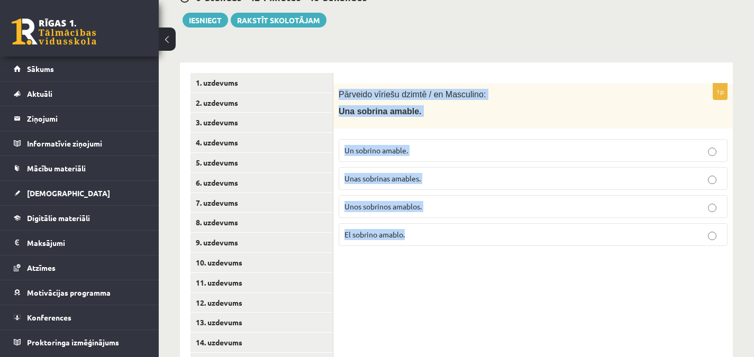
drag, startPoint x: 339, startPoint y: 93, endPoint x: 433, endPoint y: 233, distance: 169.2
click at [433, 233] on div "1p Pārveido vīriešu dzimtē / en Masculino: Una sobrina amable. Un sobrino amabl…" at bounding box center [532, 169] width 399 height 171
click at [416, 151] on p "Un sobrino amable." at bounding box center [532, 150] width 377 height 11
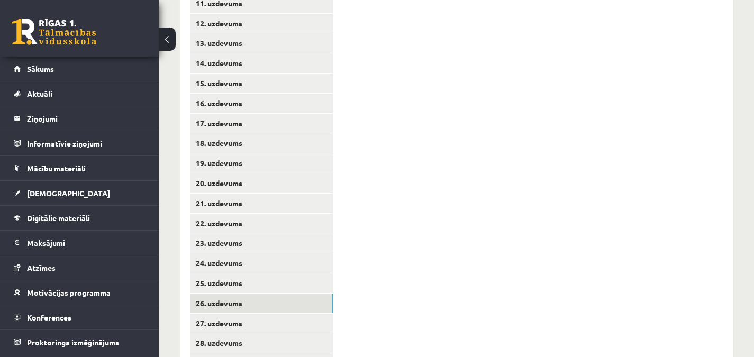
scroll to position [530, 0]
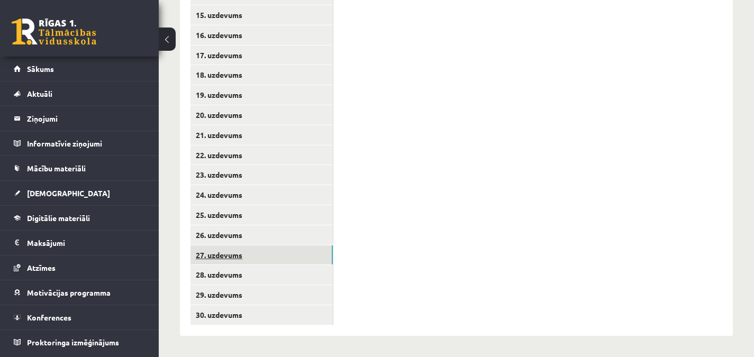
click at [325, 249] on link "27. uzdevums" at bounding box center [261, 255] width 142 height 20
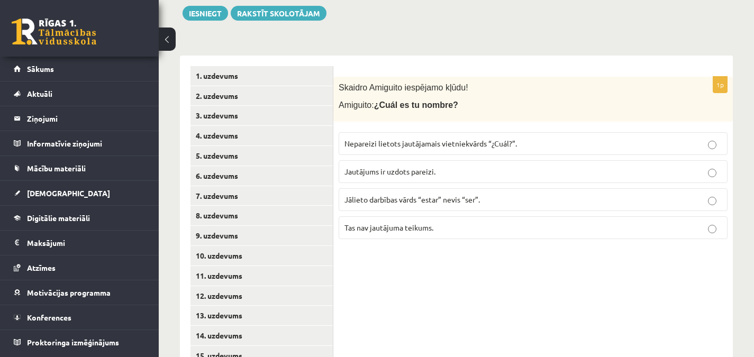
scroll to position [193, 0]
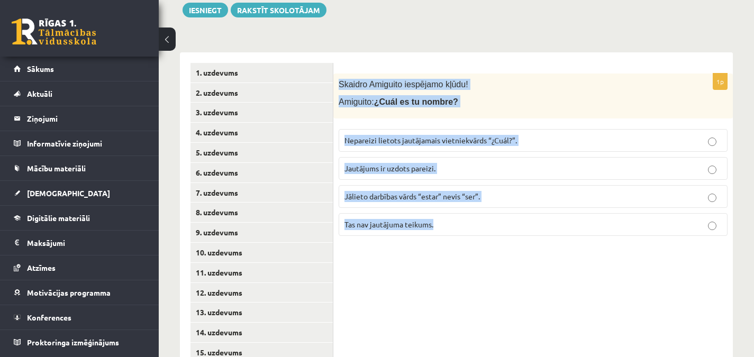
drag, startPoint x: 339, startPoint y: 81, endPoint x: 473, endPoint y: 254, distance: 218.3
click at [473, 254] on div "1p [PERSON_NAME] iespējamo kļūdu! Amiguito: ¿Cuál es tu nombre? Nepareizi lieto…" at bounding box center [532, 362] width 399 height 621
click at [449, 138] on span "Nepareizi lietots jautājamais vietniekvārds “¿Cuál?”." at bounding box center [430, 140] width 172 height 10
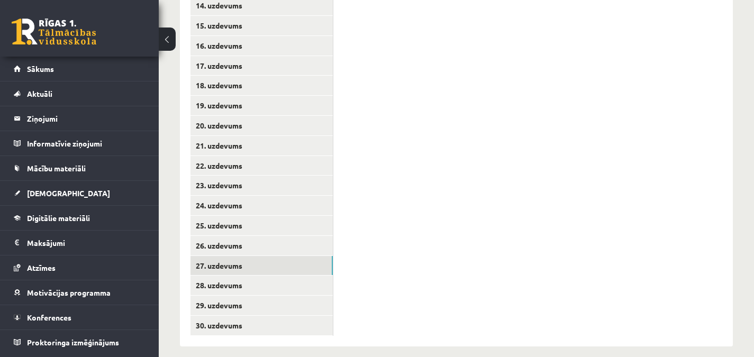
scroll to position [530, 0]
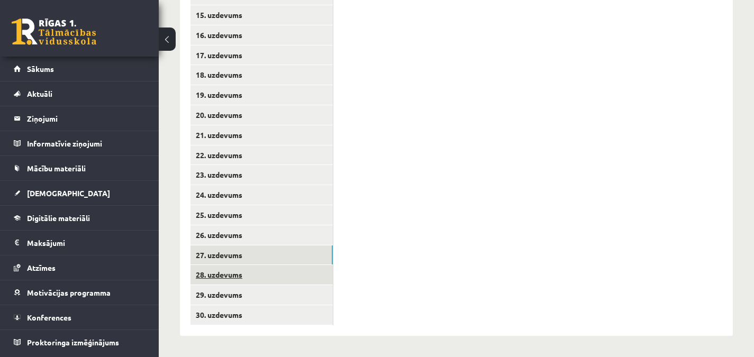
click at [323, 276] on link "28. uzdevums" at bounding box center [261, 275] width 142 height 20
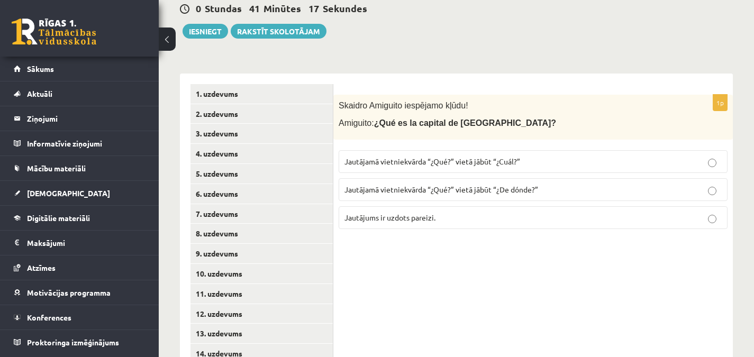
scroll to position [157, 0]
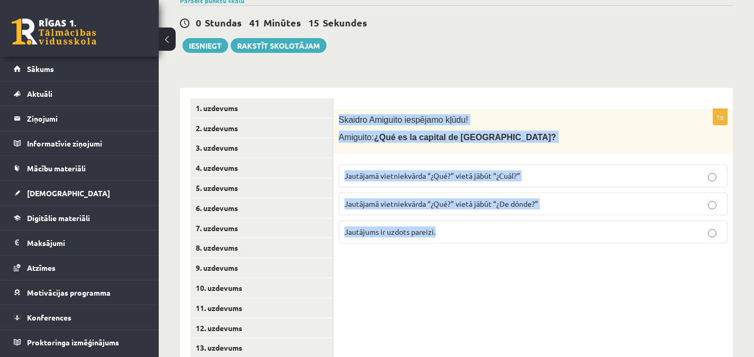
drag, startPoint x: 339, startPoint y: 117, endPoint x: 470, endPoint y: 256, distance: 191.2
click at [508, 125] on div "Skaidro Amiguito iespējamo kļūdu! Amiguito: ¿Qué es la capital de [GEOGRAPHIC_D…" at bounding box center [532, 131] width 399 height 45
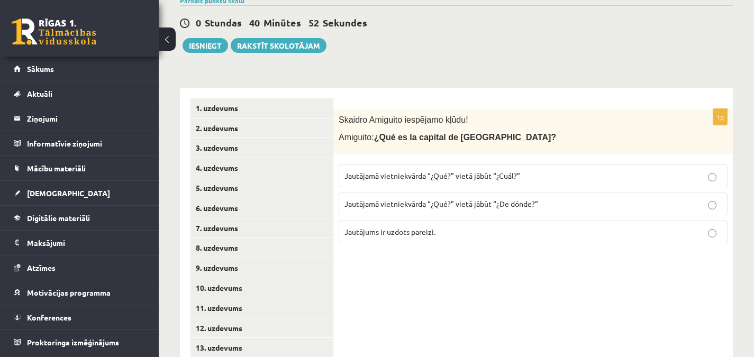
click at [503, 177] on span "Jautājamā vietniekvārda “¿Qué?” vietā jābūt “¿Cuál?”" at bounding box center [432, 176] width 176 height 10
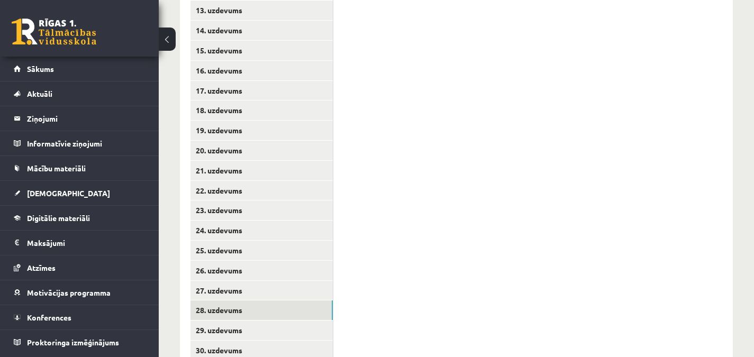
scroll to position [530, 0]
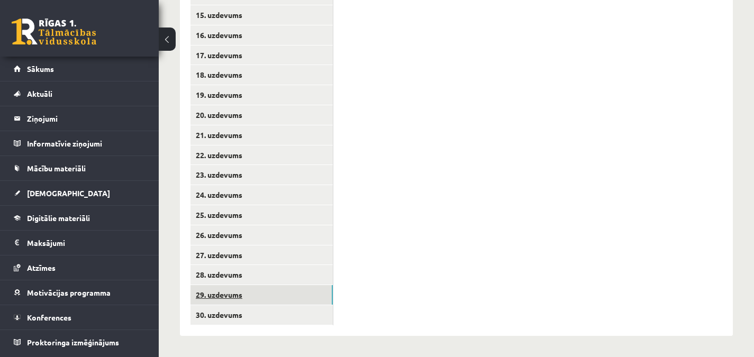
click at [314, 296] on link "29. uzdevums" at bounding box center [261, 295] width 142 height 20
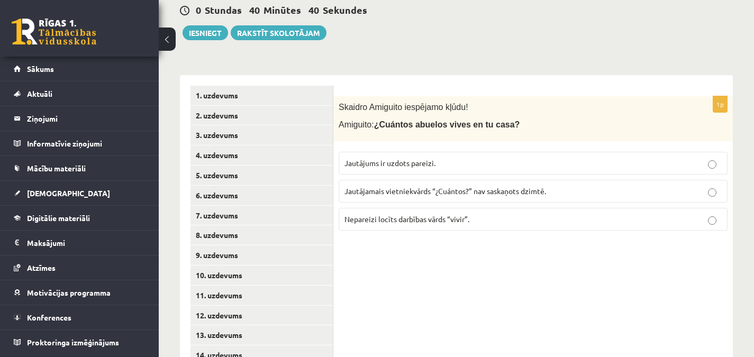
scroll to position [172, 0]
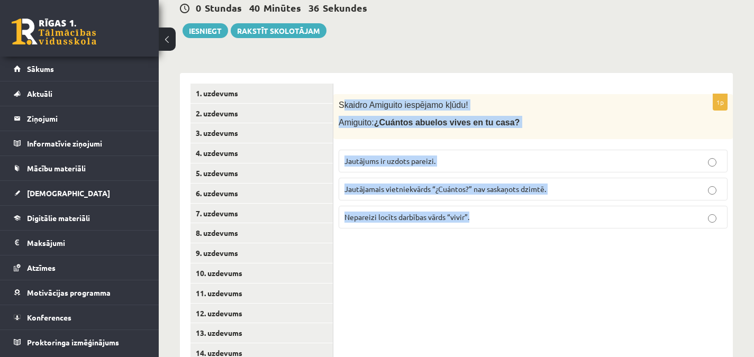
drag, startPoint x: 341, startPoint y: 102, endPoint x: 492, endPoint y: 213, distance: 187.4
click at [492, 213] on div "1p [PERSON_NAME] iespējamo kļūdu! Amiguito: ¿Cuántos abuelos vives en tu casa? …" at bounding box center [532, 165] width 399 height 143
click at [481, 217] on p "Nepareizi locīts darbības vārds “vivir”." at bounding box center [532, 217] width 377 height 11
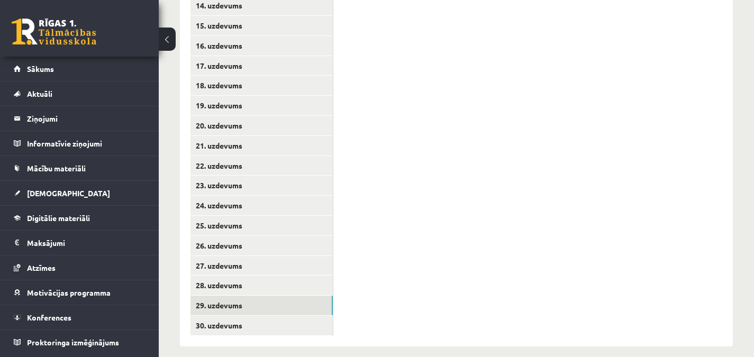
scroll to position [530, 0]
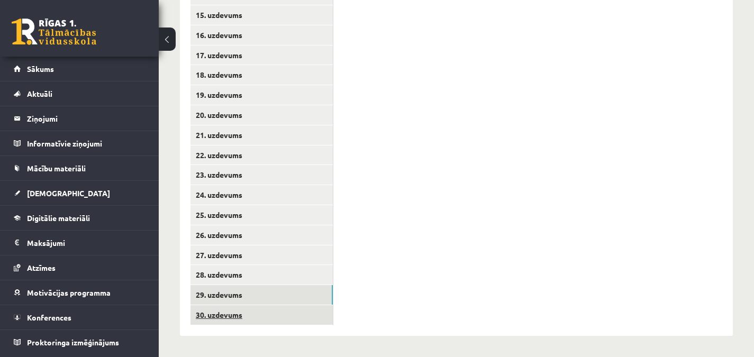
click at [321, 312] on link "30. uzdevums" at bounding box center [261, 315] width 142 height 20
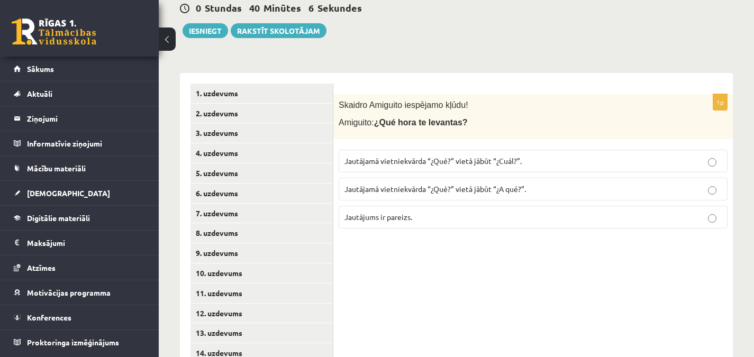
scroll to position [168, 0]
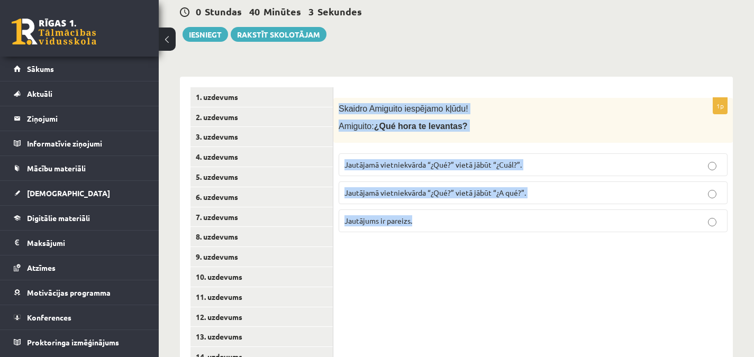
drag, startPoint x: 338, startPoint y: 106, endPoint x: 442, endPoint y: 241, distance: 170.1
click at [525, 193] on span "Jautājamā vietniekvārda “¿Qué?” vietā jābūt “¿A qué?”." at bounding box center [434, 193] width 181 height 10
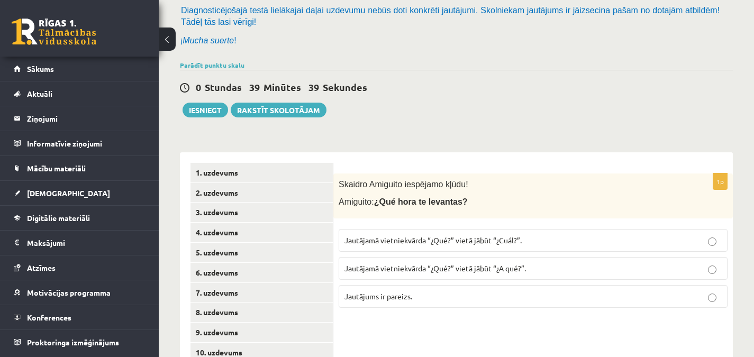
scroll to position [87, 0]
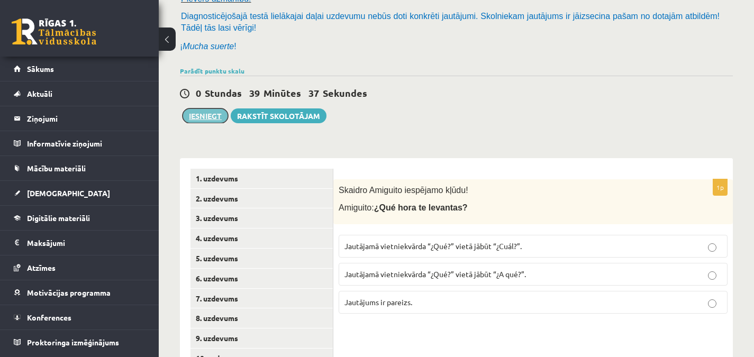
click at [203, 116] on button "Iesniegt" at bounding box center [204, 115] width 45 height 15
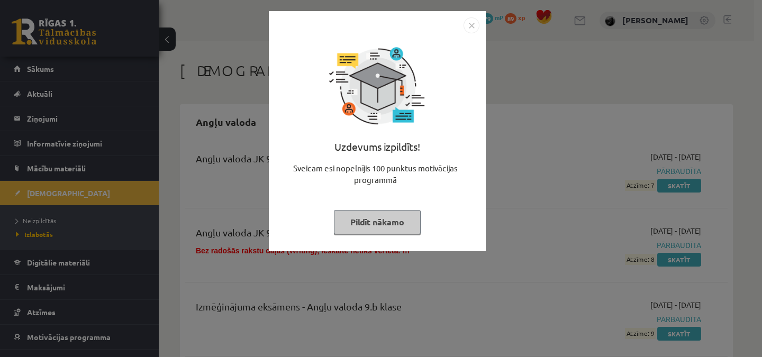
click at [470, 29] on img "Close" at bounding box center [471, 25] width 16 height 16
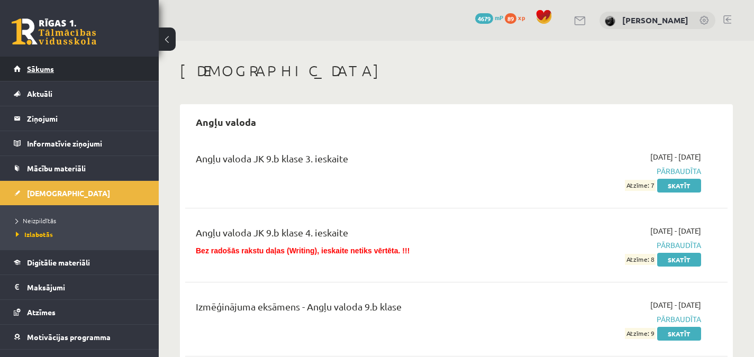
click at [94, 71] on link "Sākums" at bounding box center [80, 69] width 132 height 24
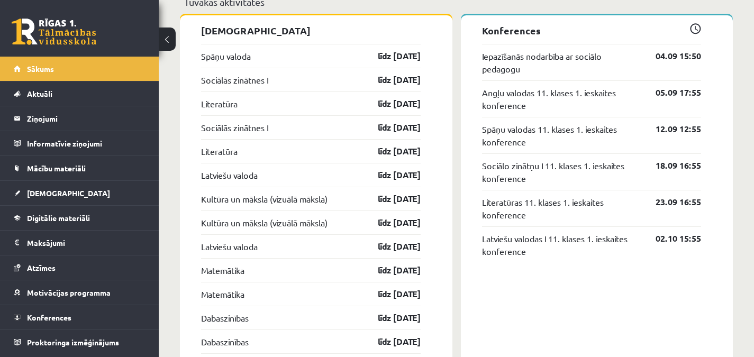
scroll to position [865, 0]
